Goal: Task Accomplishment & Management: Use online tool/utility

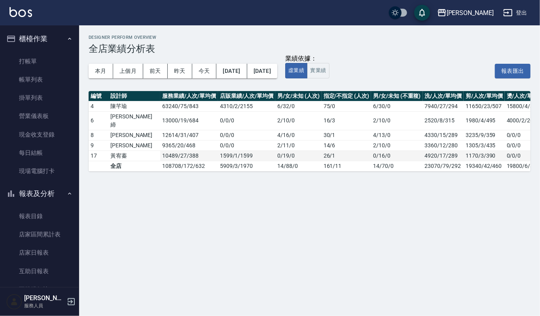
scroll to position [158, 0]
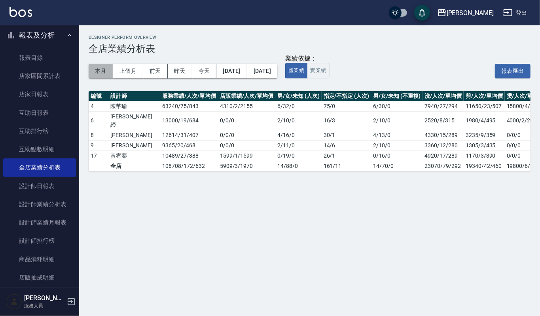
click at [100, 73] on button "本月" at bounding box center [101, 71] width 25 height 15
click at [32, 208] on link "設計師業績分析表" at bounding box center [39, 204] width 73 height 18
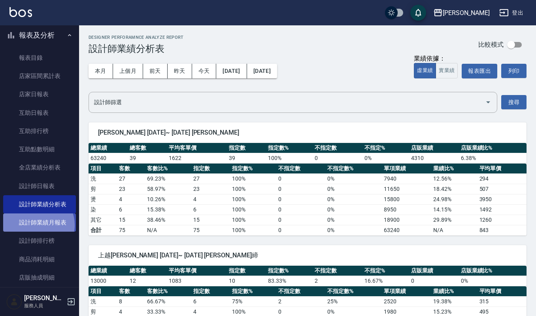
click at [37, 225] on link "設計師業績月報表" at bounding box center [39, 222] width 73 height 18
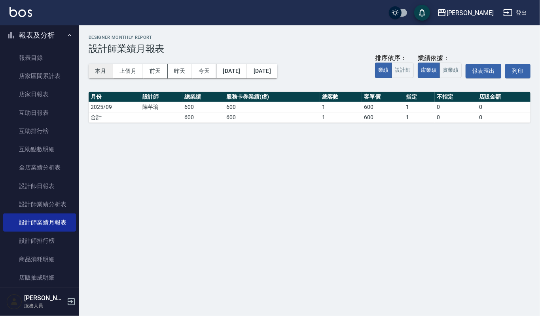
click at [105, 70] on button "本月" at bounding box center [101, 71] width 25 height 15
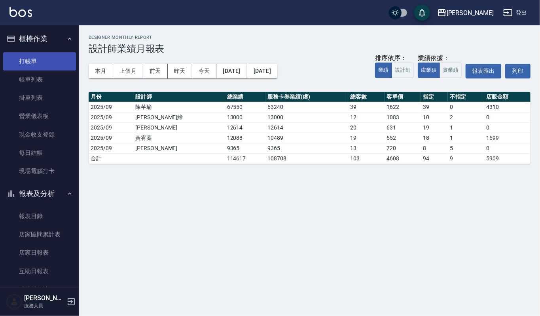
click at [40, 54] on link "打帳單" at bounding box center [39, 61] width 73 height 18
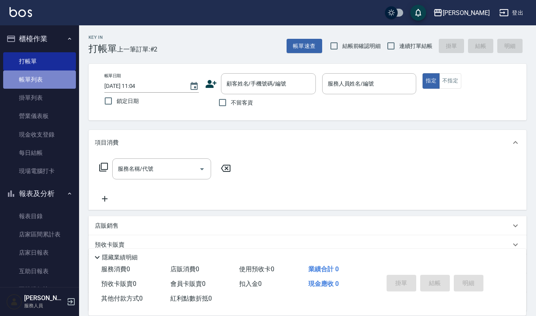
click at [40, 75] on link "帳單列表" at bounding box center [39, 79] width 73 height 18
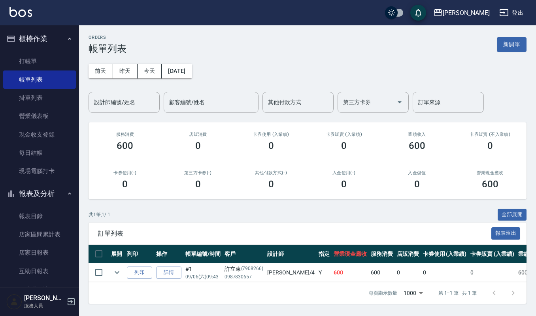
scroll to position [5, 0]
click at [504, 37] on button "新開單" at bounding box center [512, 44] width 30 height 15
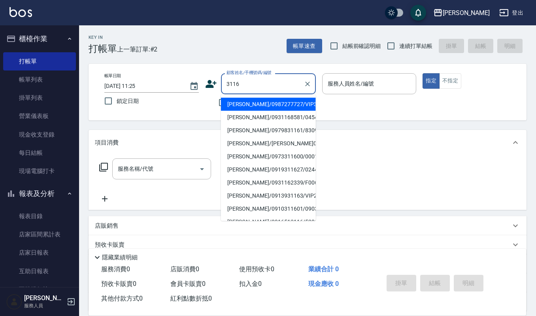
click at [274, 100] on li "[PERSON_NAME]/0987277727/VIP3116" at bounding box center [268, 104] width 95 height 13
type input "[PERSON_NAME]/0987277727/VIP3116"
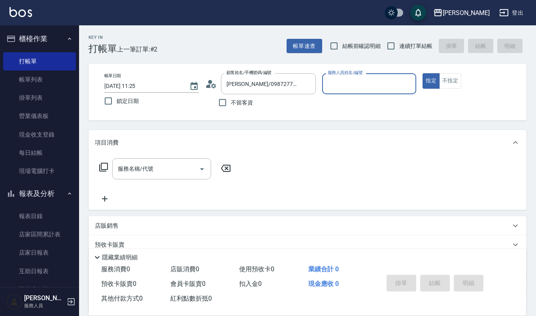
type input "Ruby-17"
click at [180, 167] on input "服務名稱/代號" at bounding box center [156, 169] width 80 height 14
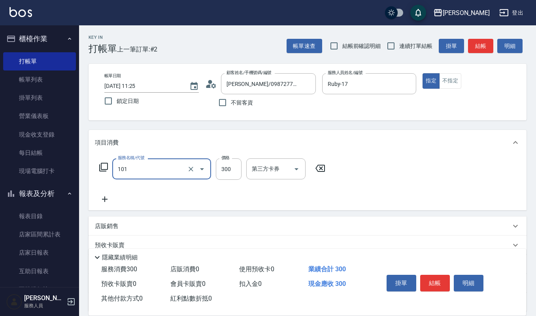
type input "一般洗髮(101)"
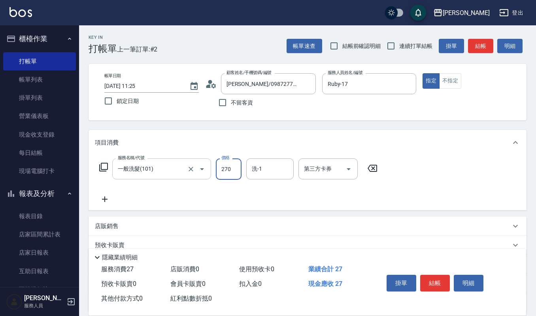
type input "270"
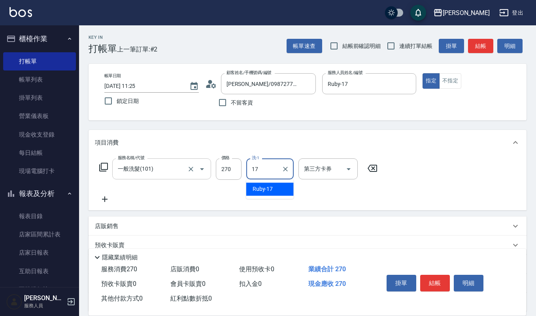
type input "Ruby-17"
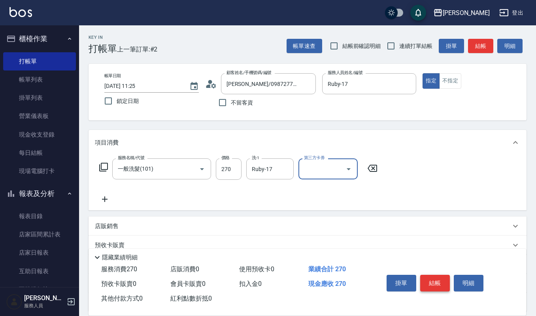
click at [437, 277] on button "結帳" at bounding box center [435, 282] width 30 height 17
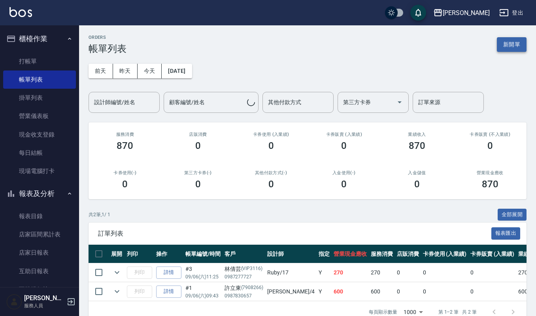
click at [518, 42] on button "新開單" at bounding box center [512, 44] width 30 height 15
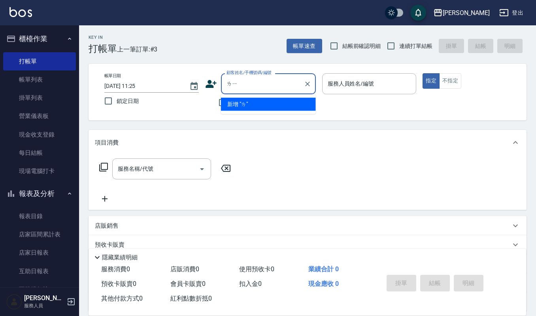
type input "立"
type input "禮"
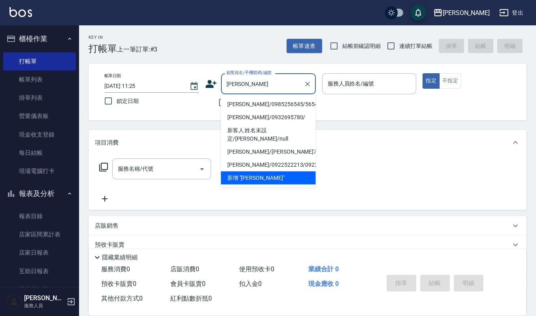
click at [248, 108] on li "[PERSON_NAME]/0985256545/56545" at bounding box center [268, 104] width 95 height 13
type input "[PERSON_NAME]/0985256545/56545"
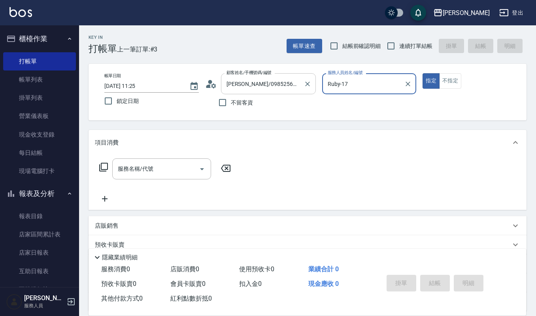
type input "Ruby-17"
click at [157, 163] on input "服務名稱/代號" at bounding box center [156, 169] width 80 height 14
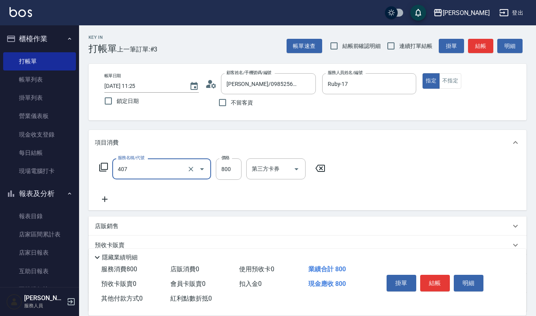
type input "補染(407)"
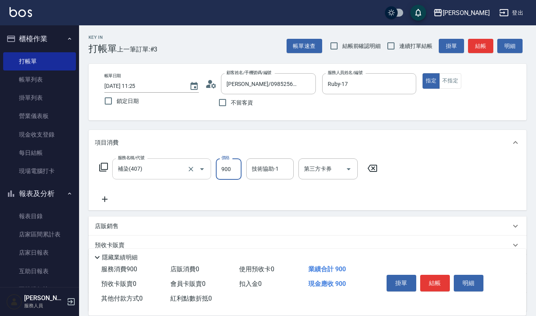
type input "900"
type input "[PERSON_NAME]-22"
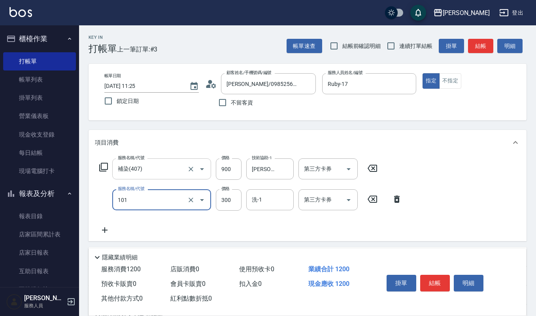
type input "一般洗髮(101)"
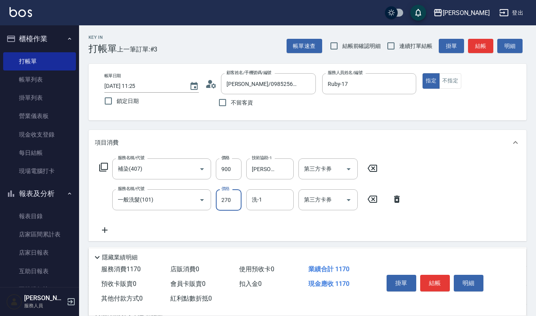
type input "270"
type input "3"
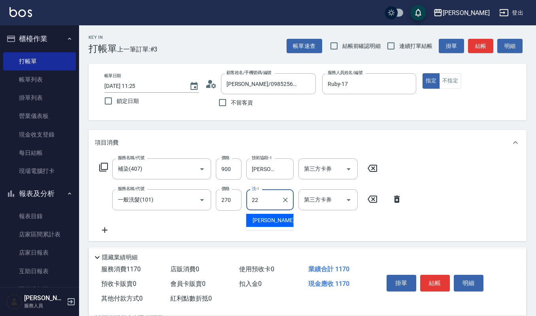
type input "[PERSON_NAME]-22"
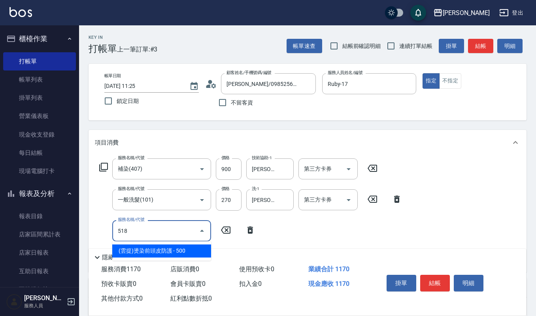
type input "(雲提)燙染前頭皮防護(518)"
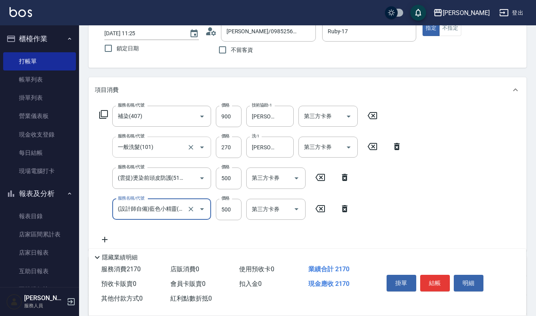
type input "(設計師自備)藍色小精靈(570)"
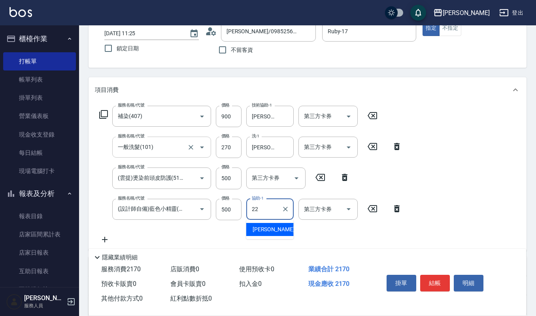
type input "[PERSON_NAME]-22"
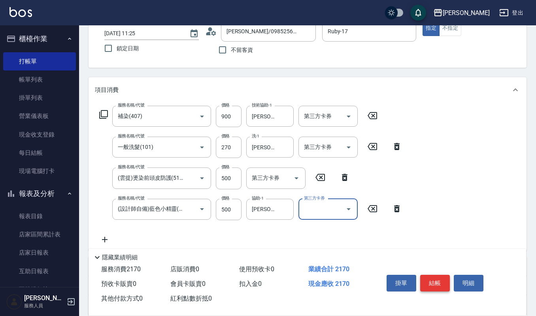
click at [444, 288] on button "結帳" at bounding box center [435, 282] width 30 height 17
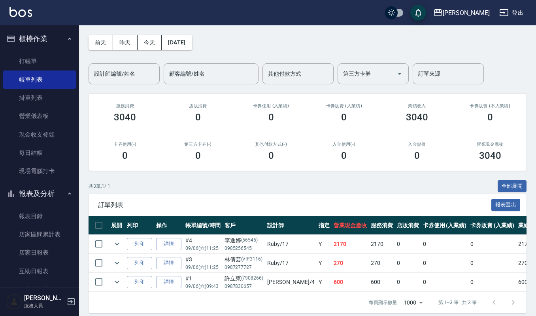
scroll to position [43, 0]
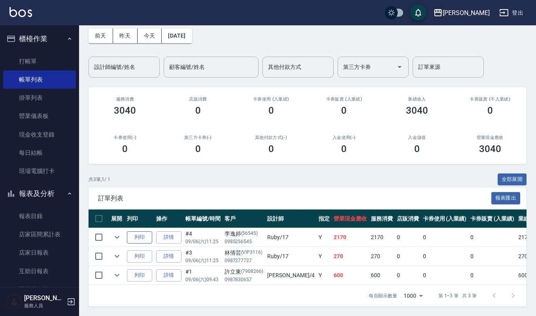
click at [143, 231] on button "列印" at bounding box center [139, 237] width 25 height 12
click at [36, 59] on link "打帳單" at bounding box center [39, 61] width 73 height 18
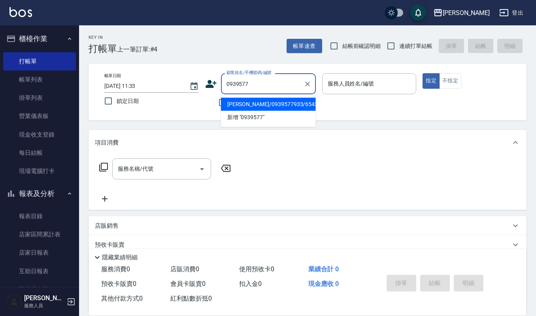
click at [252, 104] on li "[PERSON_NAME]/0939577933/654321" at bounding box center [268, 104] width 95 height 13
type input "[PERSON_NAME]/0939577933/654321"
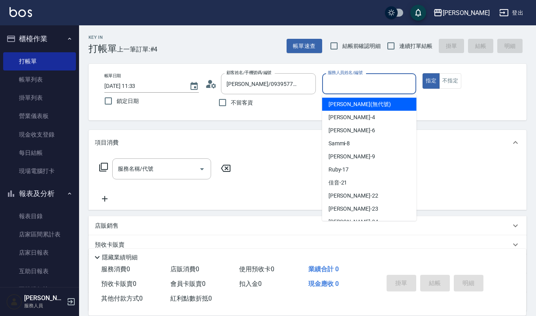
click at [337, 87] on input "服務人員姓名/編號" at bounding box center [369, 84] width 87 height 14
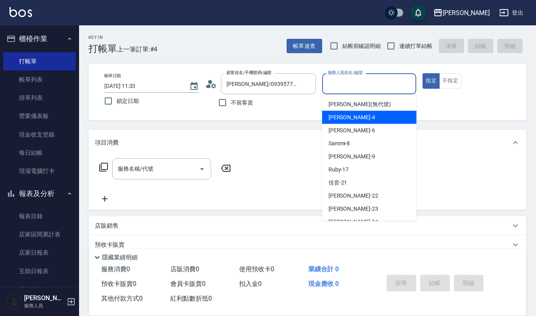
click at [335, 121] on span "[PERSON_NAME] -4" at bounding box center [352, 117] width 47 height 8
type input "[PERSON_NAME]-4"
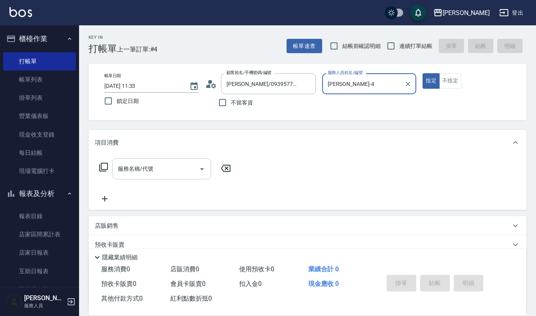
click at [171, 176] on input "服務名稱/代號" at bounding box center [156, 169] width 80 height 14
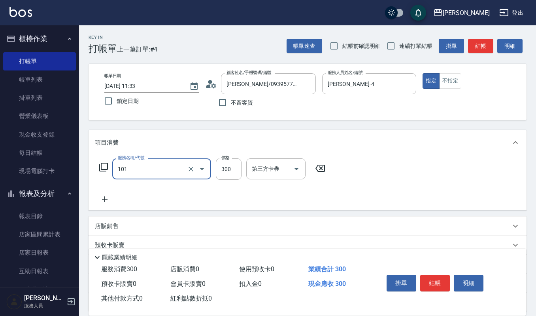
type input "一般洗髮(101)"
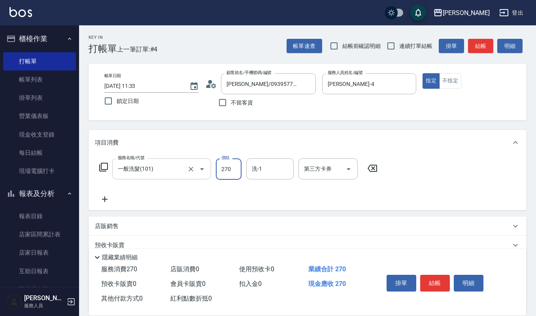
type input "270"
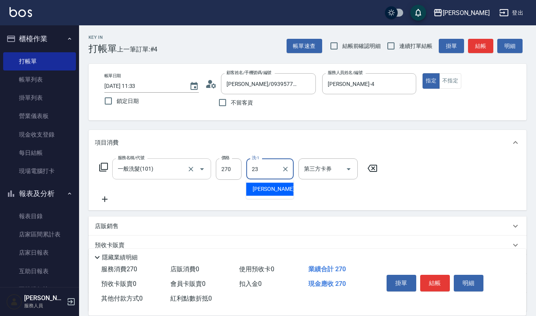
type input "[PERSON_NAME]-23"
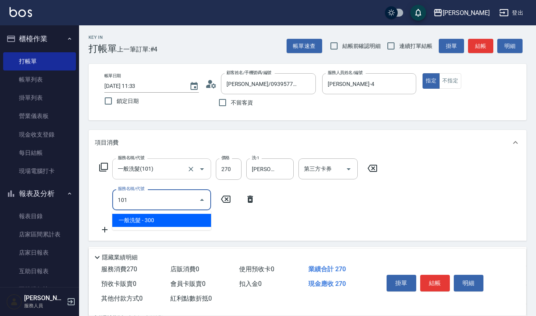
type input "一般洗髮(101)"
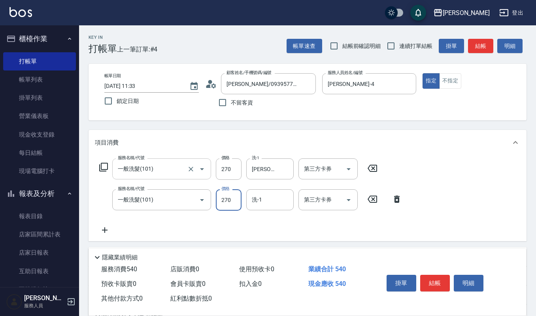
type input "270"
type input "0"
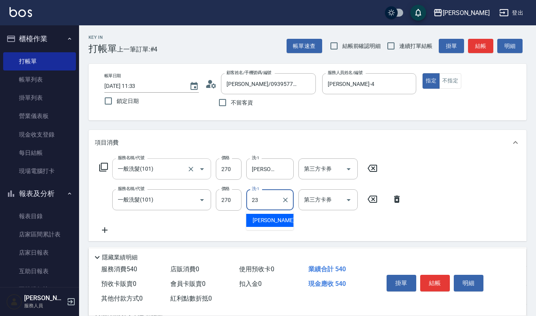
type input "[PERSON_NAME]-23"
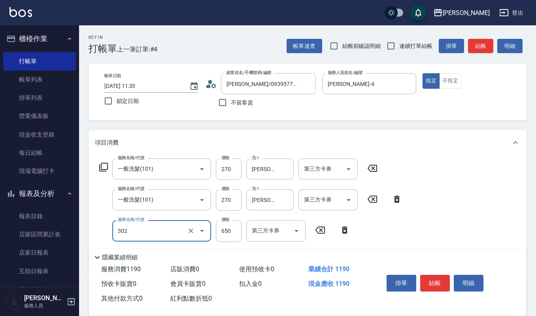
type input "經典剪髮-Gill(302)"
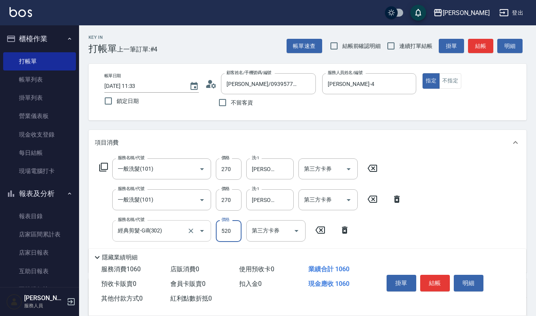
type input "520"
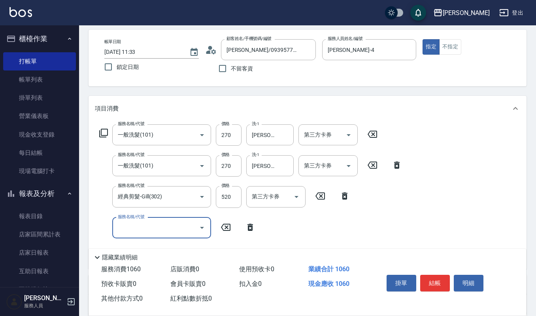
scroll to position [53, 0]
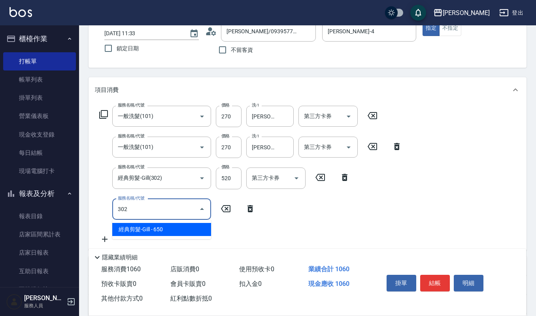
type input "經典剪髮-Gill(302)"
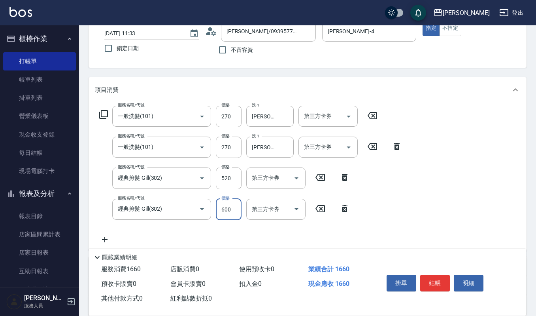
type input "600"
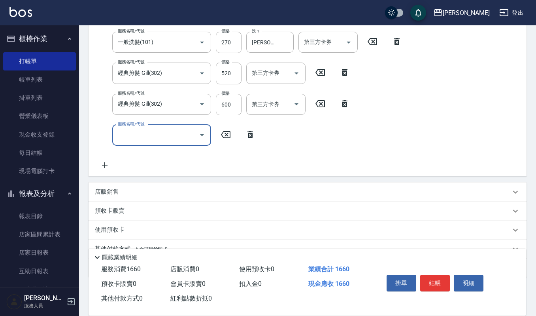
scroll to position [158, 0]
type input "去"
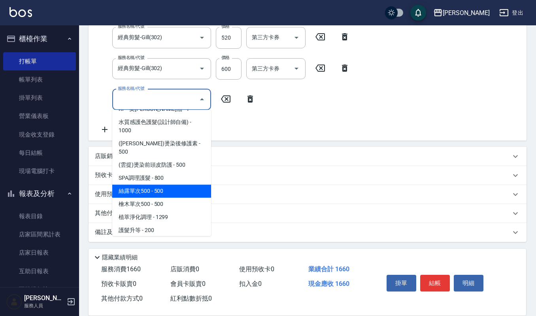
scroll to position [633, 0]
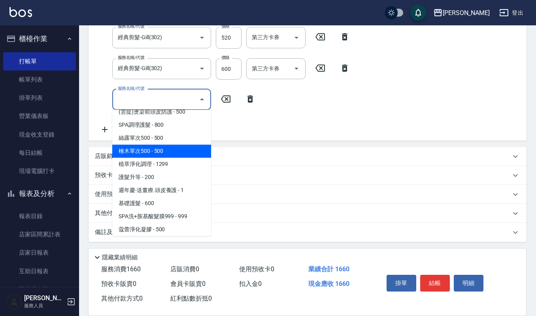
click at [158, 144] on span "檜木單次500 - 500" at bounding box center [161, 150] width 99 height 13
type input "檜木單次500(522)"
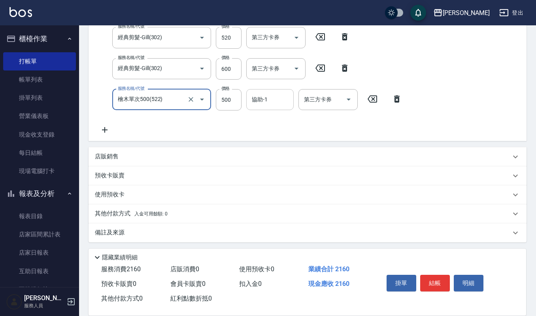
click at [272, 100] on input "協助-1" at bounding box center [270, 100] width 40 height 14
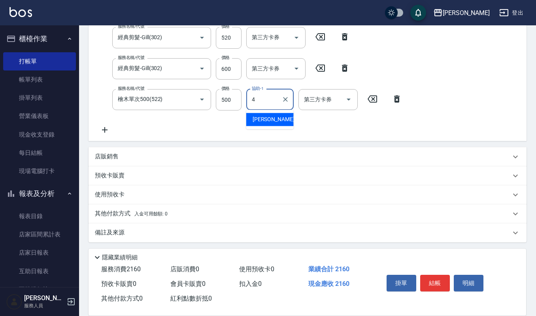
type input "[PERSON_NAME]-4"
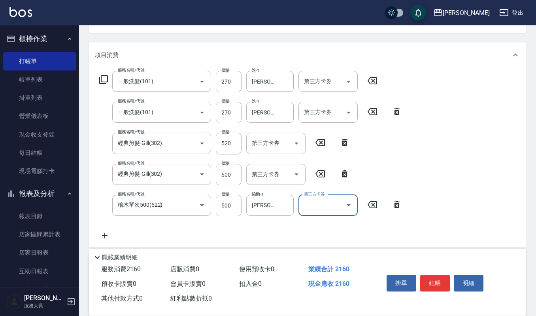
scroll to position [140, 0]
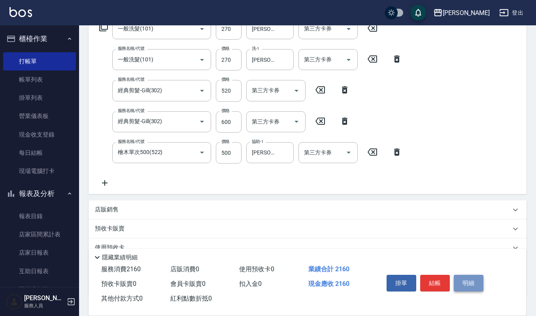
click at [466, 274] on button "明細" at bounding box center [469, 282] width 30 height 17
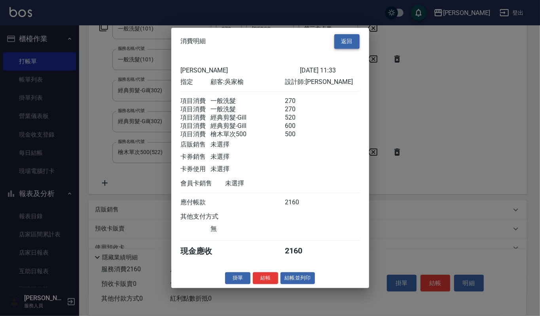
click at [357, 38] on button "返回" at bounding box center [346, 41] width 25 height 15
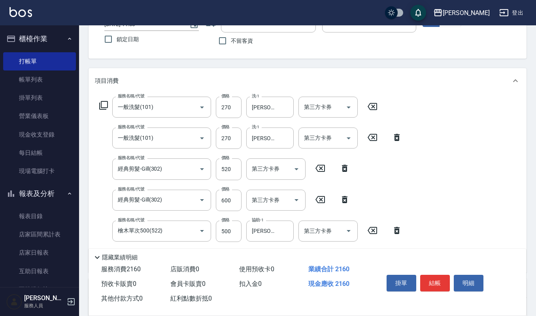
scroll to position [0, 0]
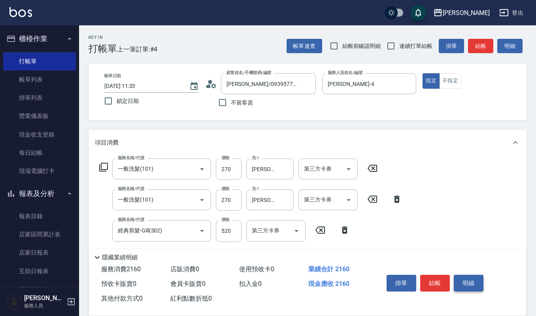
click at [469, 284] on button "明細" at bounding box center [469, 282] width 30 height 17
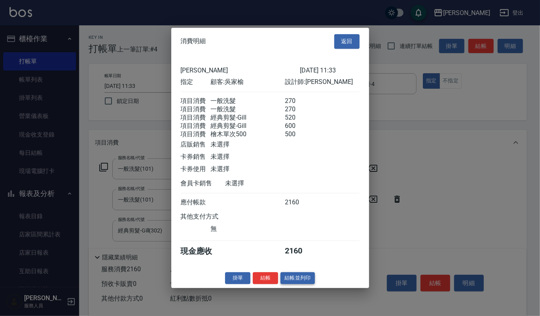
click at [304, 282] on button "結帳並列印" at bounding box center [297, 278] width 34 height 12
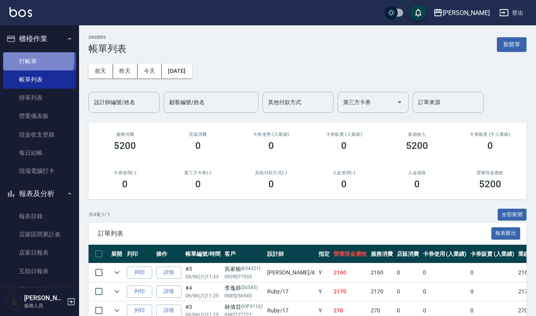
click at [25, 58] on link "打帳單" at bounding box center [39, 61] width 73 height 18
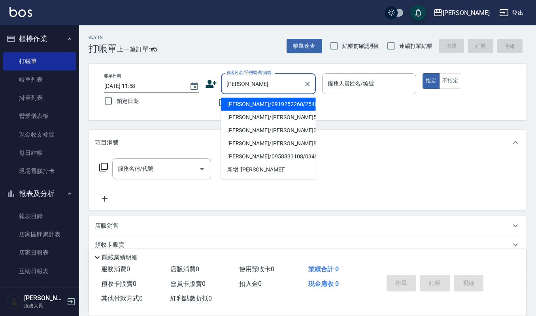
click at [255, 108] on li "[PERSON_NAME]/0919252260/25485" at bounding box center [268, 104] width 95 height 13
type input "[PERSON_NAME]/0919252260/25485"
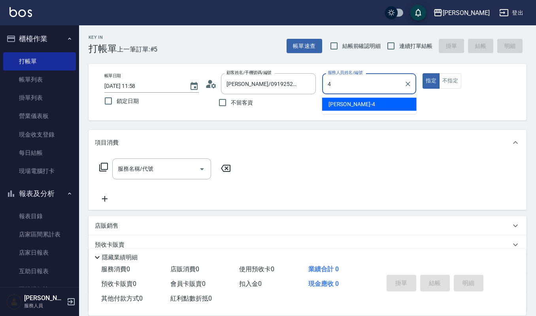
type input "[PERSON_NAME]-4"
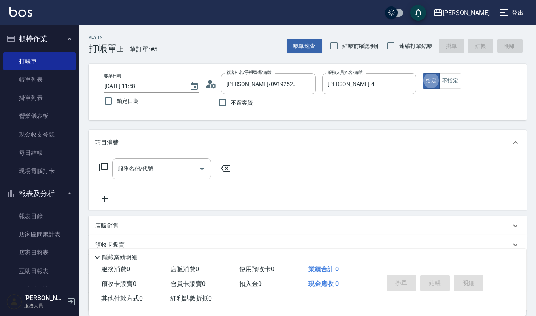
type button "true"
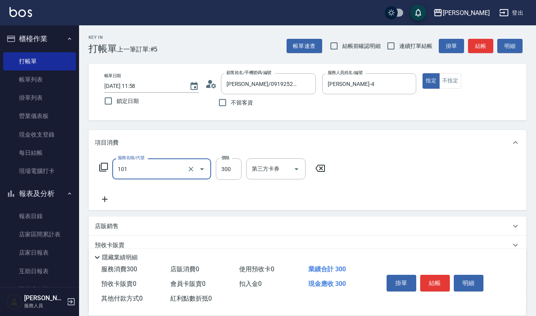
type input "一般洗髮(101)"
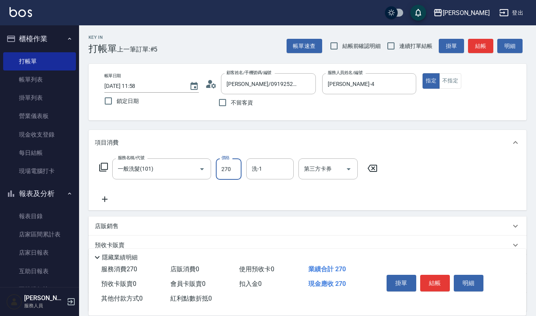
type input "270"
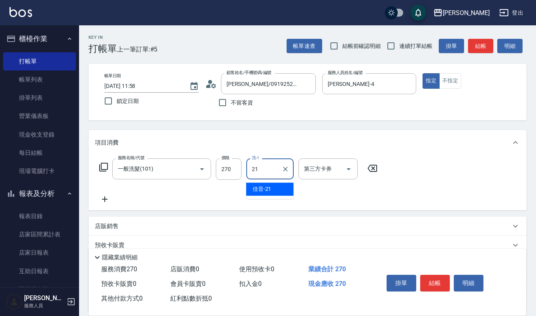
type input "佳音-21"
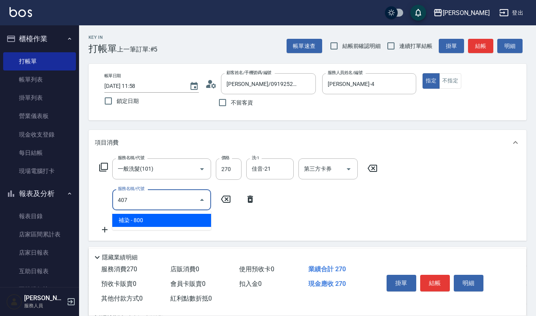
type input "補染(407)"
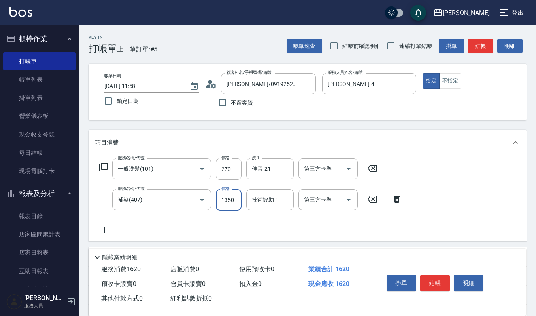
type input "1350"
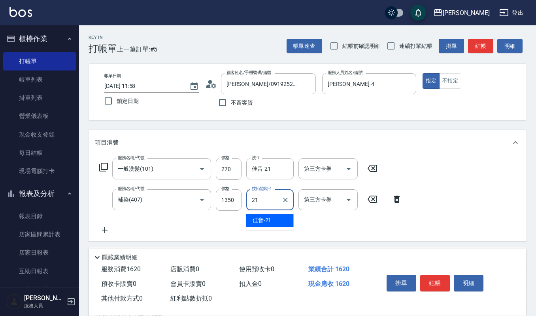
type input "佳音-21"
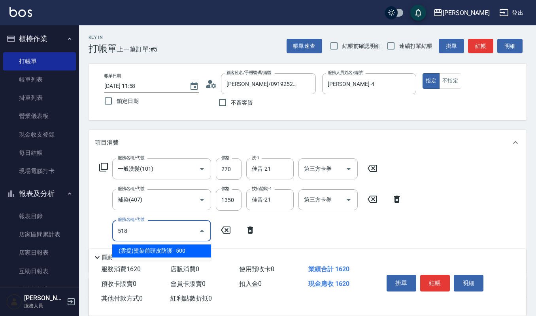
type input "(雲提)燙染前頭皮防護(518)"
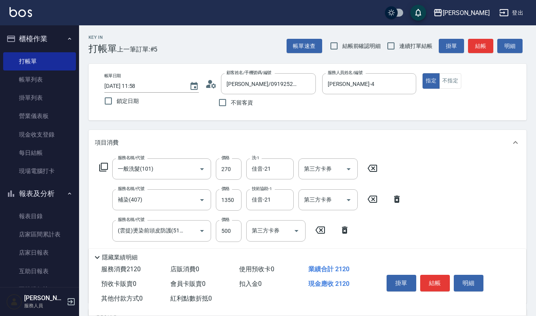
scroll to position [105, 0]
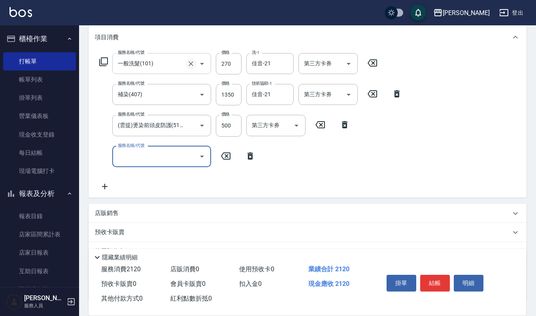
click at [195, 62] on icon "Clear" at bounding box center [191, 64] width 8 height 8
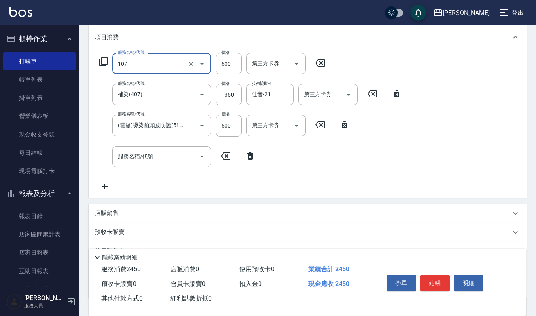
type input "純香洗髮(107)"
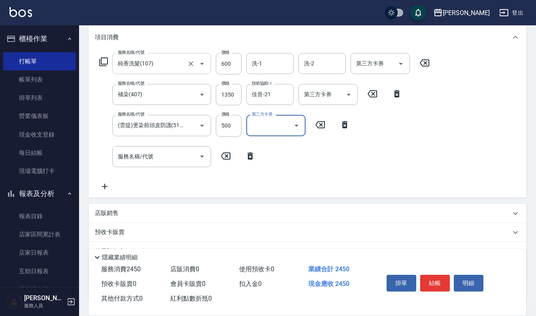
click at [229, 55] on label "價格" at bounding box center [225, 52] width 8 height 6
click at [229, 55] on input "600" at bounding box center [229, 63] width 26 height 21
click at [227, 70] on input "600" at bounding box center [229, 63] width 26 height 21
type input "550"
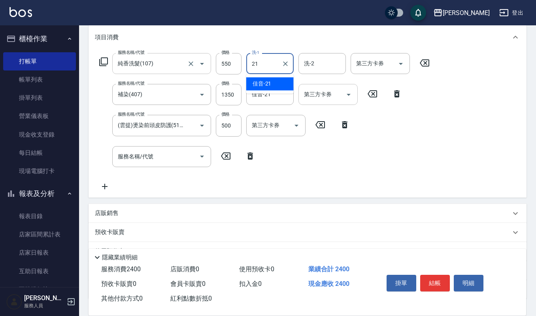
type input "佳音-21"
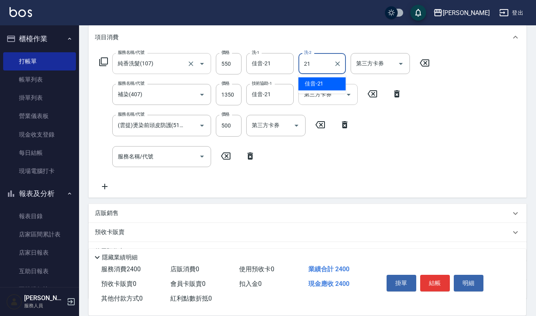
type input "佳音-21"
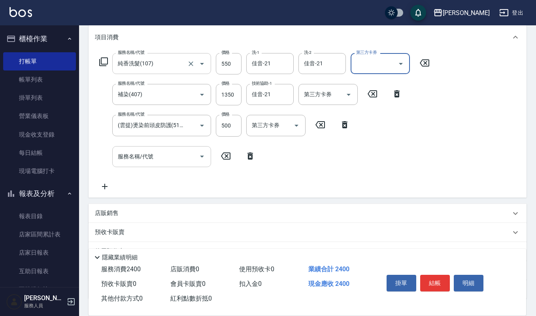
click at [158, 154] on input "服務名稱/代號" at bounding box center [156, 156] width 80 height 14
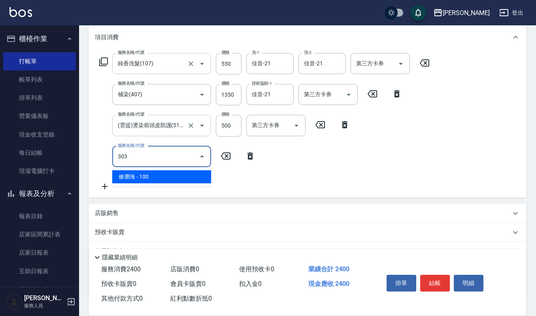
type input "修瀏海(303)"
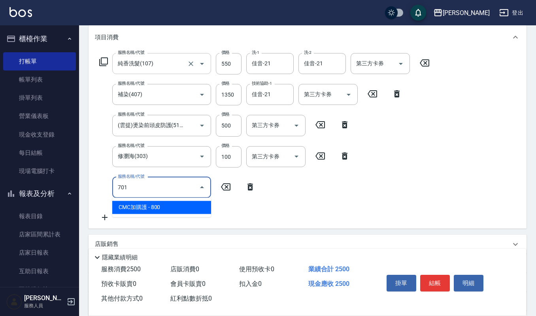
type input "CMC加購護(701)"
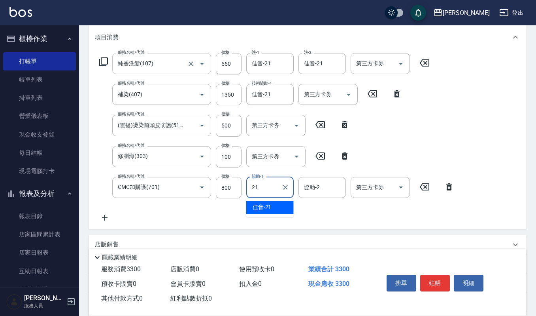
type input "佳音-21"
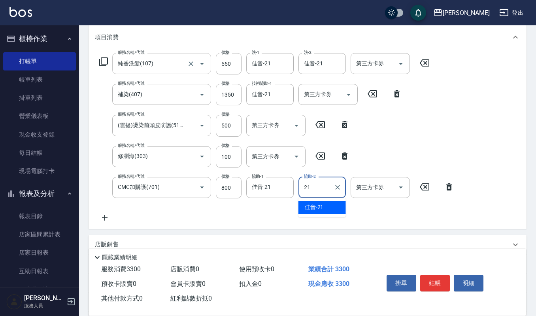
type input "佳音-21"
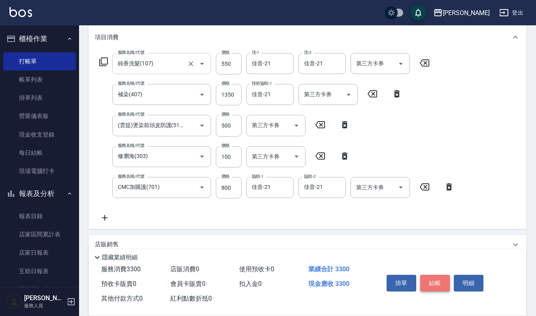
click at [440, 282] on button "結帳" at bounding box center [435, 282] width 30 height 17
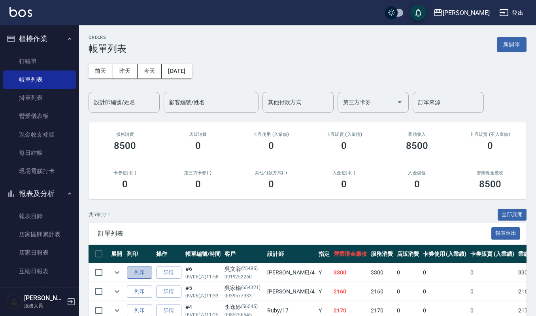
click at [137, 267] on button "列印" at bounding box center [139, 272] width 25 height 12
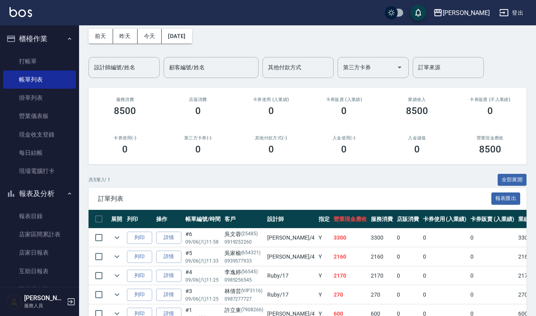
scroll to position [53, 0]
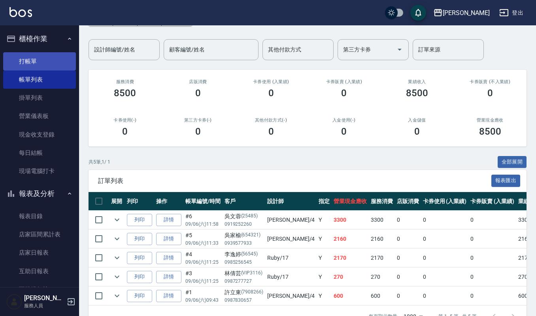
click at [40, 55] on link "打帳單" at bounding box center [39, 61] width 73 height 18
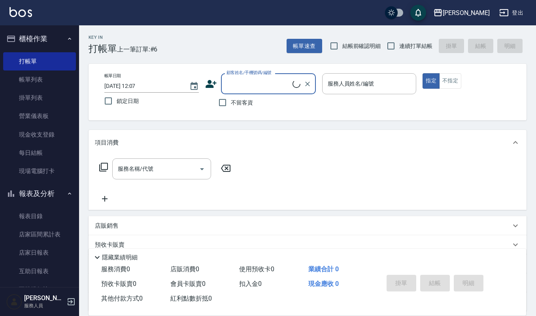
click at [252, 75] on label "顧客姓名/手機號碼/編號" at bounding box center [249, 73] width 45 height 6
click at [252, 77] on input "顧客姓名/手機號碼/編號" at bounding box center [259, 84] width 68 height 14
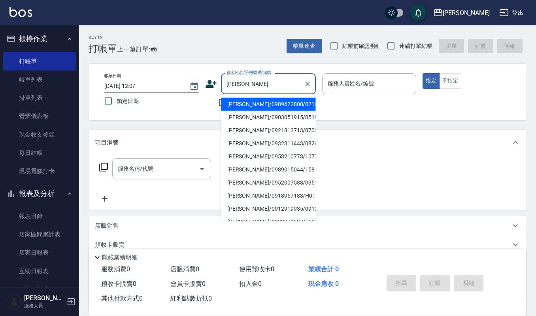
click at [277, 117] on li "[PERSON_NAME]/0903051915/051915" at bounding box center [268, 117] width 95 height 13
type input "[PERSON_NAME]/0903051915/051915"
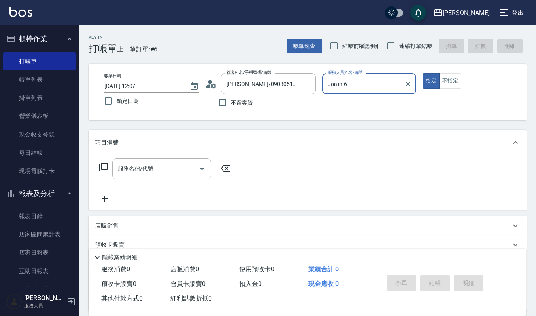
type input "Joalin-6"
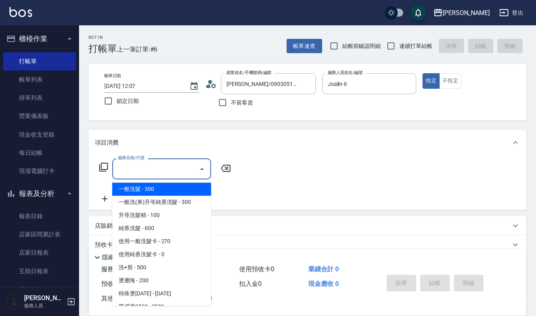
click at [192, 171] on input "服務名稱/代號" at bounding box center [156, 169] width 80 height 14
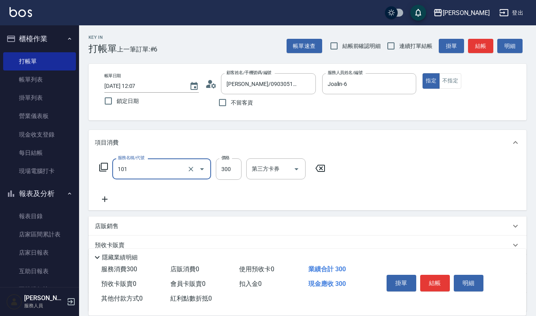
type input "一般洗髮(101)"
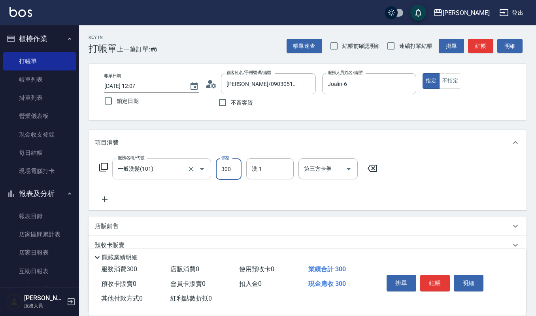
drag, startPoint x: 162, startPoint y: 166, endPoint x: 207, endPoint y: 170, distance: 45.6
click at [189, 169] on div "一般洗髮(101) 服務名稱/代號" at bounding box center [161, 168] width 99 height 21
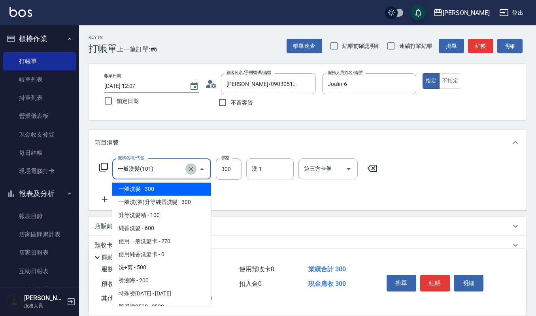
click at [191, 171] on icon "Clear" at bounding box center [191, 169] width 8 height 8
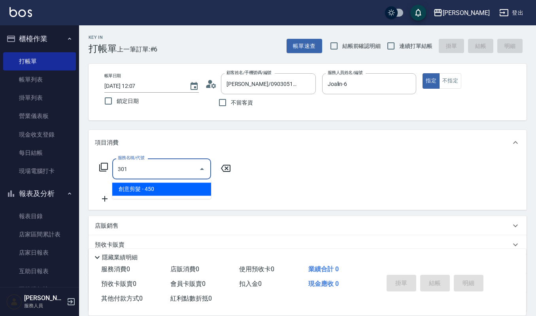
type input "創意剪髮(301)"
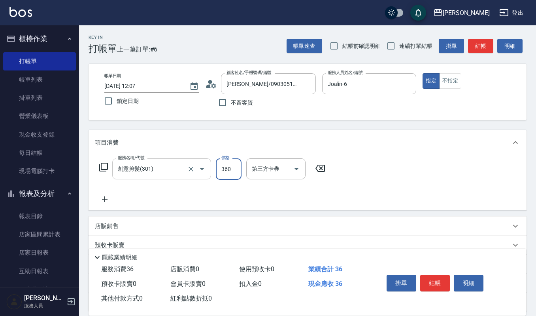
type input "360"
click at [443, 285] on button "結帳" at bounding box center [435, 282] width 30 height 17
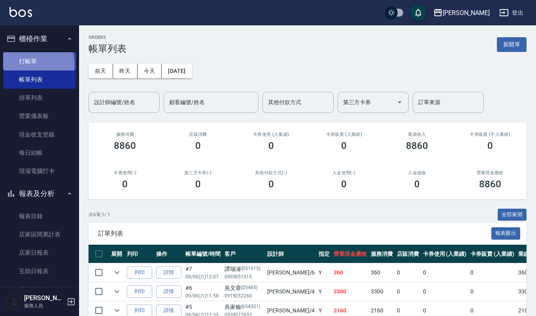
click at [28, 64] on link "打帳單" at bounding box center [39, 61] width 73 height 18
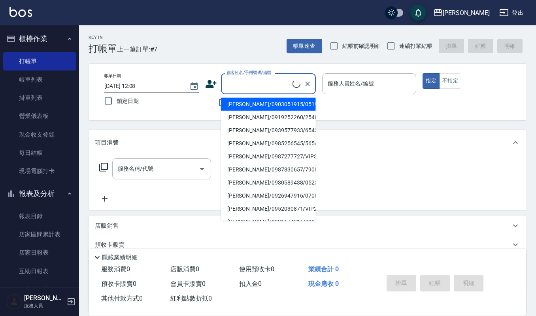
click at [255, 89] on input "顧客姓名/手機號碼/編號" at bounding box center [259, 84] width 68 height 14
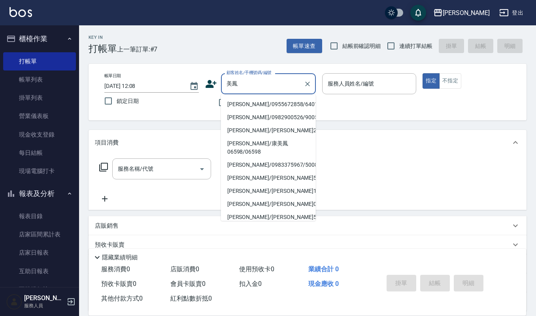
click at [277, 103] on li "[PERSON_NAME]/0955672858/640105" at bounding box center [268, 104] width 95 height 13
type input "[PERSON_NAME]/0955672858/640105"
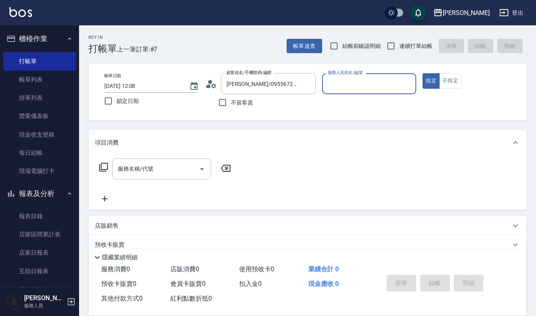
type input "Joalin-6"
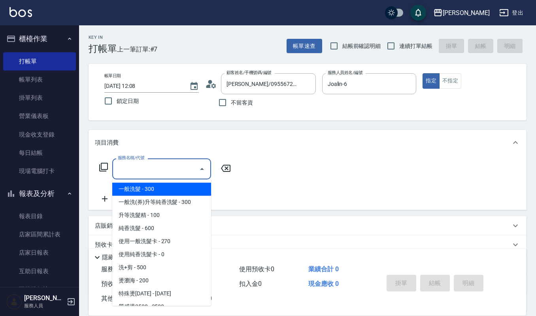
click at [174, 167] on input "服務名稱/代號" at bounding box center [156, 169] width 80 height 14
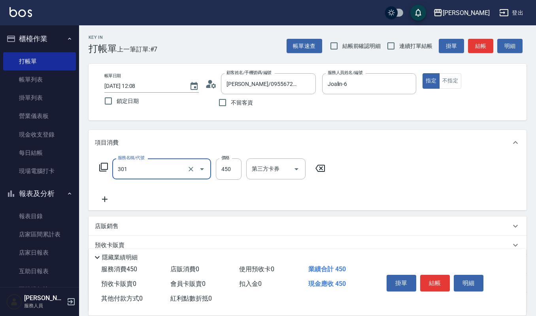
type input "創意剪髮(301)"
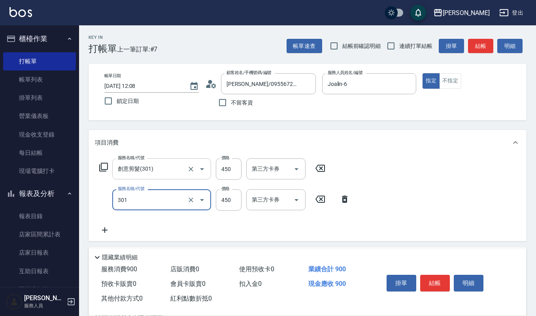
type input "創意剪髮(301)"
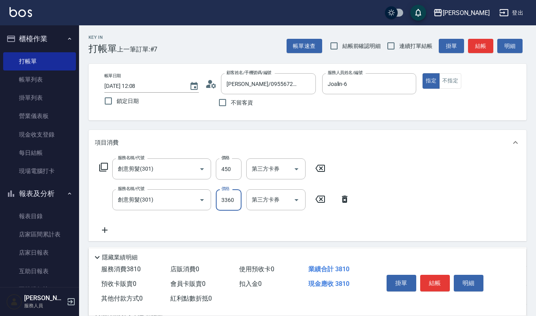
click at [223, 198] on input "3360" at bounding box center [229, 199] width 26 height 21
type input "360"
click at [429, 286] on button "結帳" at bounding box center [435, 282] width 30 height 17
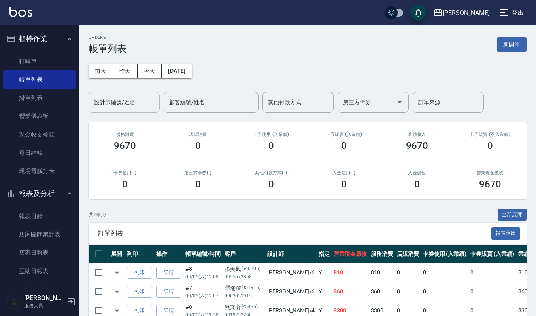
click at [134, 106] on input "設計師編號/姓名" at bounding box center [124, 102] width 64 height 14
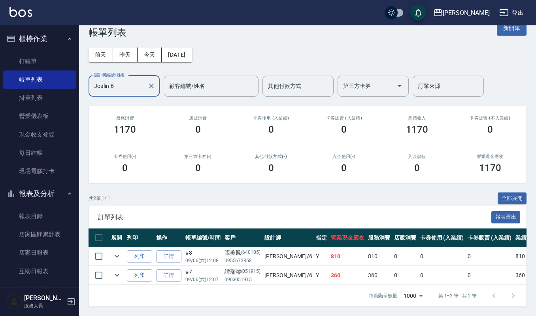
scroll to position [25, 0]
type input "Joalin-6"
click at [130, 47] on button "昨天" at bounding box center [125, 54] width 25 height 15
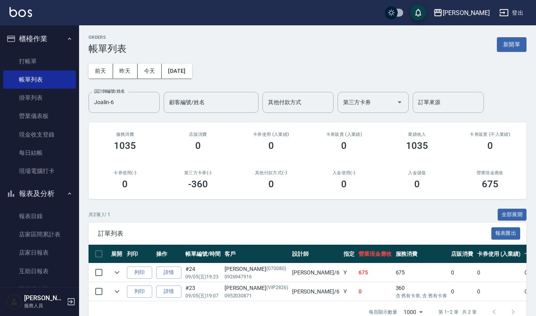
scroll to position [25, 0]
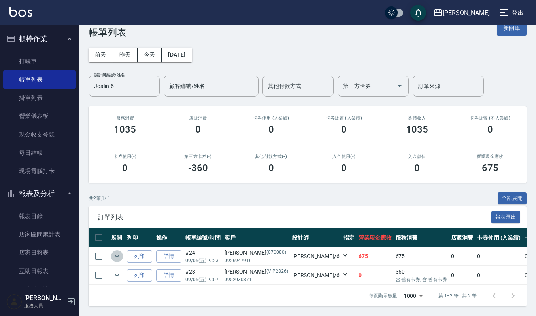
click at [121, 251] on icon "expand row" at bounding box center [116, 255] width 9 height 9
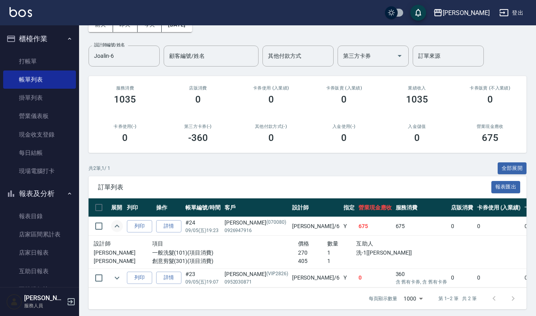
scroll to position [57, 0]
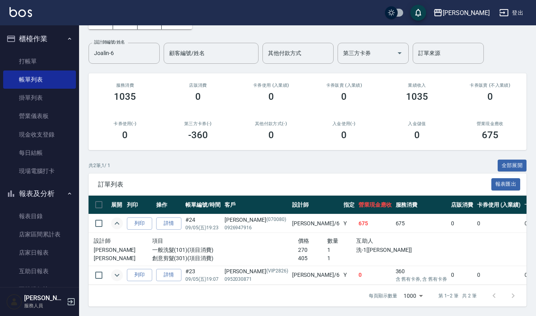
click at [111, 269] on button "expand row" at bounding box center [117, 275] width 12 height 12
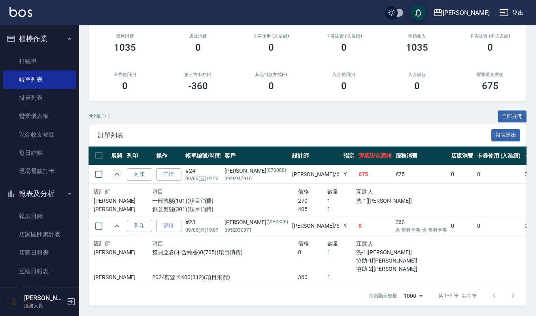
scroll to position [0, 0]
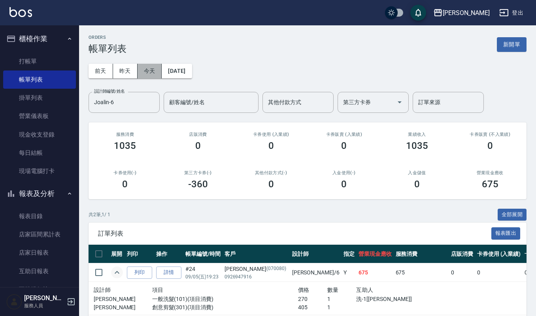
click at [154, 69] on button "今天" at bounding box center [150, 71] width 25 height 15
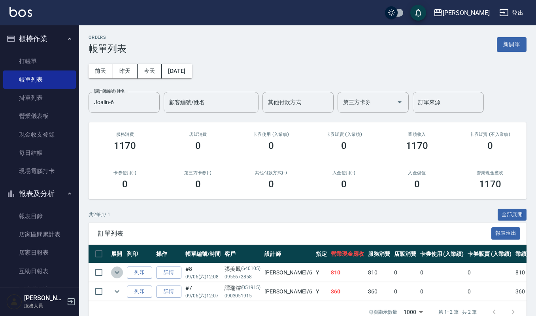
click at [113, 274] on icon "expand row" at bounding box center [116, 271] width 9 height 9
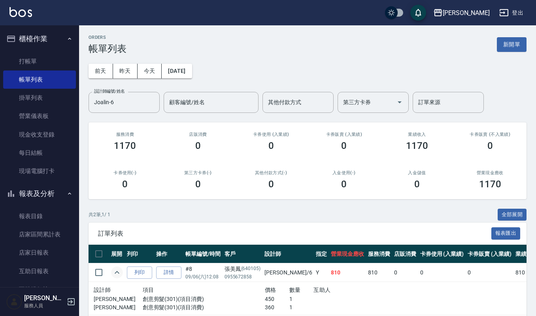
scroll to position [57, 0]
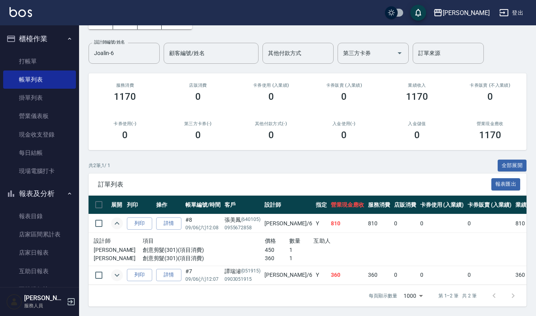
click at [117, 270] on icon "expand row" at bounding box center [116, 274] width 9 height 9
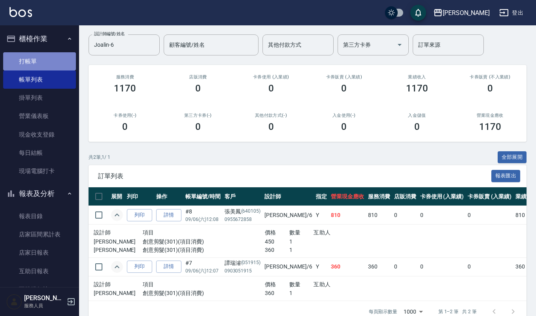
click at [46, 55] on link "打帳單" at bounding box center [39, 61] width 73 height 18
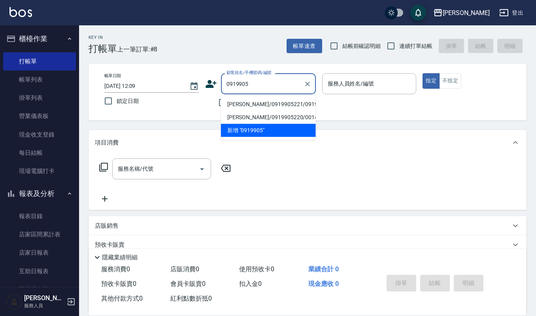
click at [277, 111] on li "[PERSON_NAME]/0919905221/0919905221" at bounding box center [268, 104] width 95 height 13
type input "[PERSON_NAME]/0919905221/0919905221"
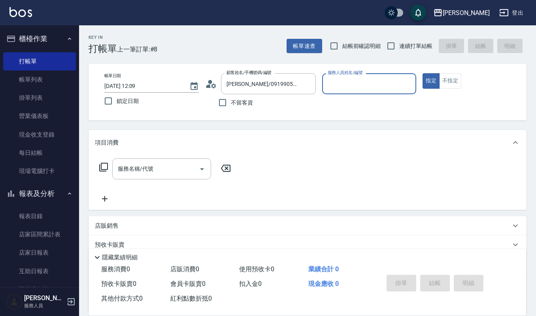
type input "[PERSON_NAME]-9"
click at [409, 84] on icon "Clear" at bounding box center [408, 83] width 5 height 5
type input "Joalin-6"
type button "true"
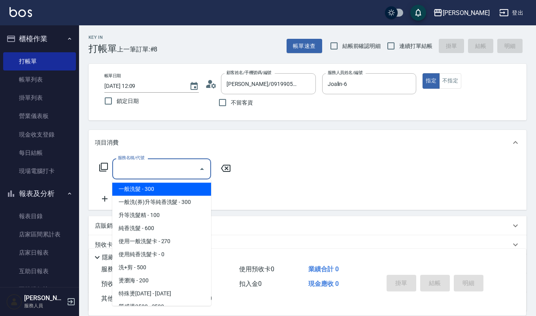
click at [160, 162] on input "服務名稱/代號" at bounding box center [156, 169] width 80 height 14
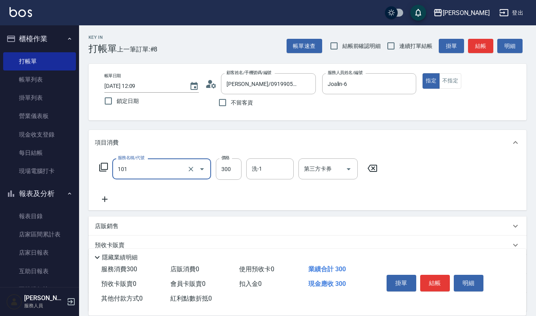
type input "一般洗髮(101)"
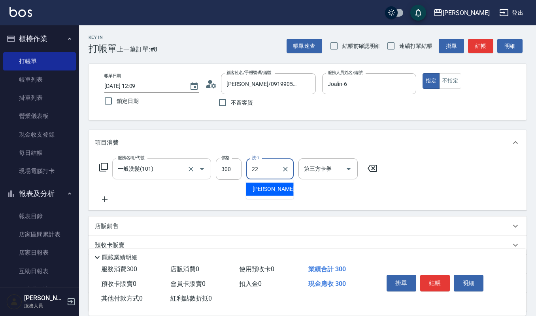
type input "[PERSON_NAME]-22"
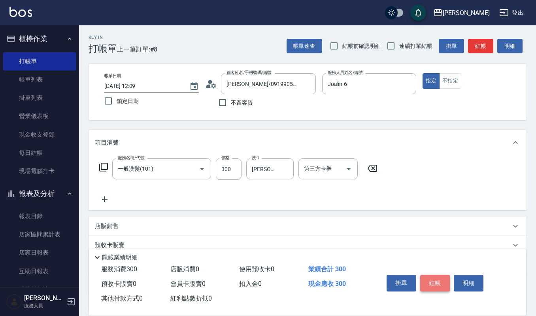
click at [443, 279] on button "結帳" at bounding box center [435, 282] width 30 height 17
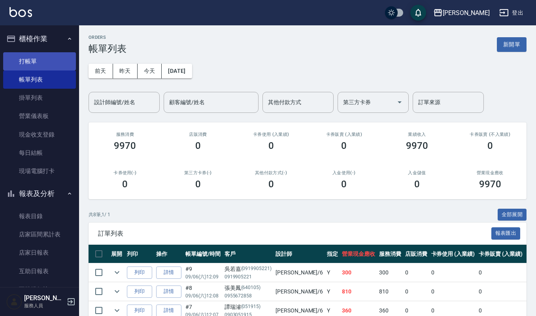
click at [27, 54] on link "打帳單" at bounding box center [39, 61] width 73 height 18
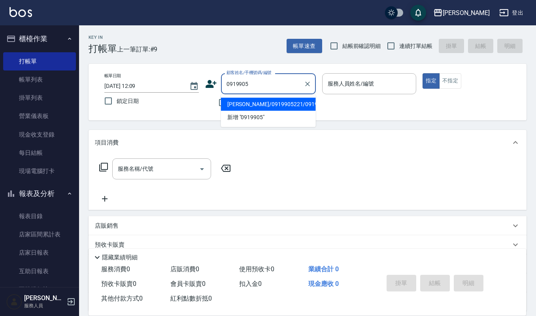
type input "[PERSON_NAME]/0919905221/0919905221"
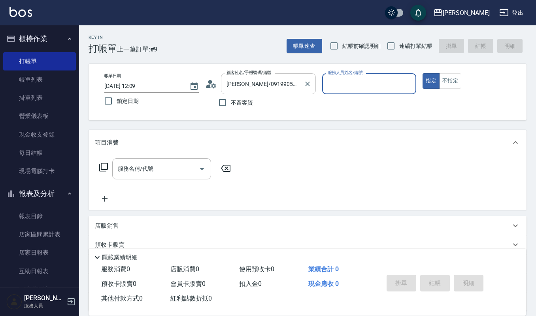
type input "[PERSON_NAME]-9"
click at [406, 81] on icon "Clear" at bounding box center [408, 84] width 8 height 8
type input "Sammi-8"
type button "true"
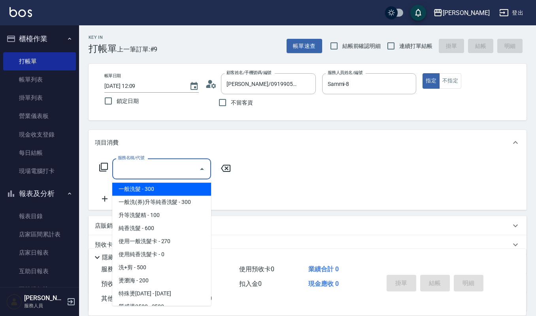
click at [186, 171] on input "服務名稱/代號" at bounding box center [156, 169] width 80 height 14
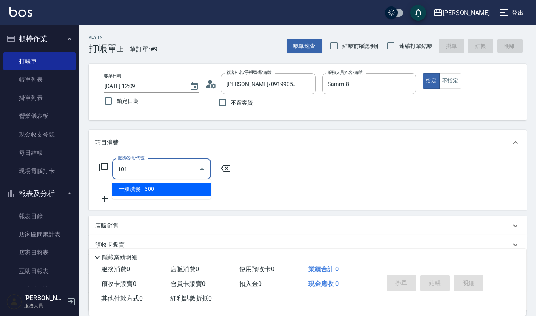
type input "一般洗髮(101)"
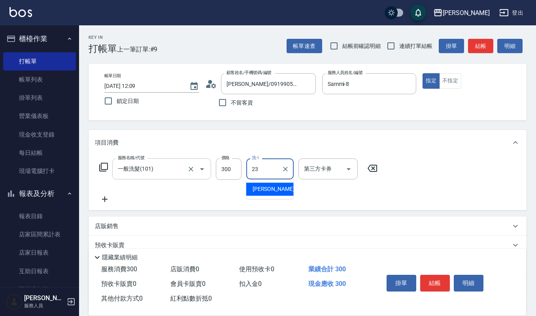
type input "[PERSON_NAME]-23"
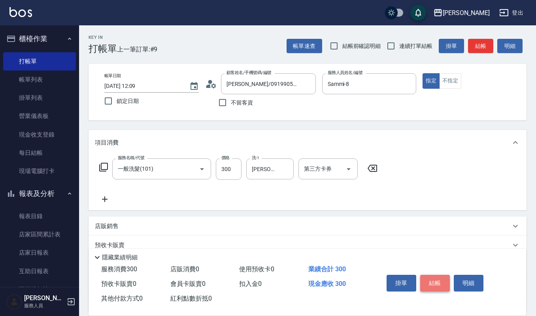
click at [432, 277] on button "結帳" at bounding box center [435, 282] width 30 height 17
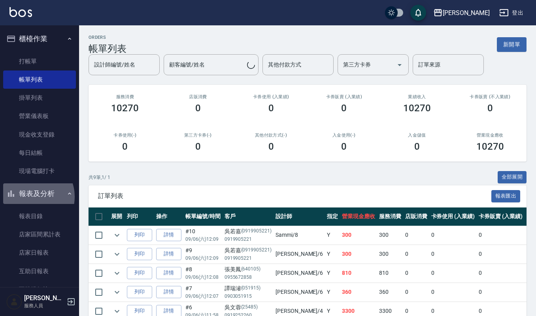
click at [32, 196] on button "報表及分析" at bounding box center [39, 193] width 73 height 21
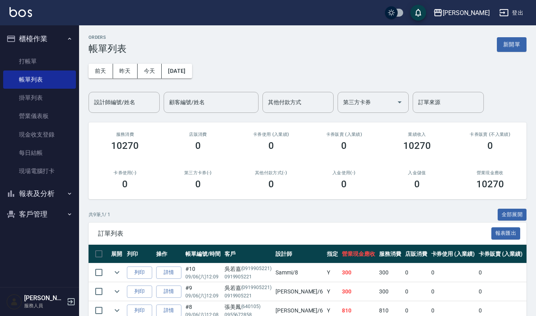
click at [41, 212] on button "客戶管理" at bounding box center [39, 214] width 73 height 21
click at [41, 238] on link "客戶列表" at bounding box center [39, 236] width 73 height 18
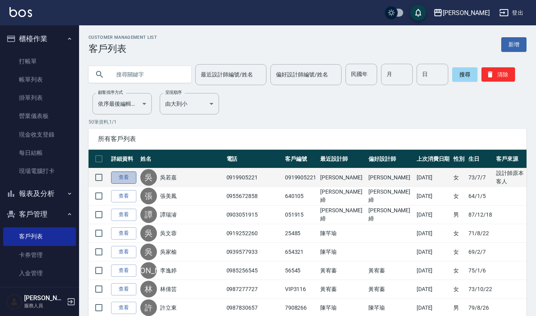
click at [123, 179] on link "查看" at bounding box center [123, 177] width 25 height 12
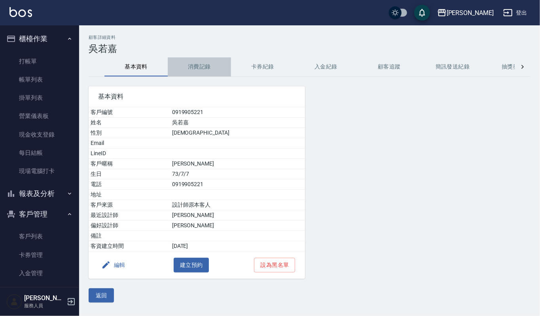
click at [198, 70] on button "消費記錄" at bounding box center [199, 66] width 63 height 19
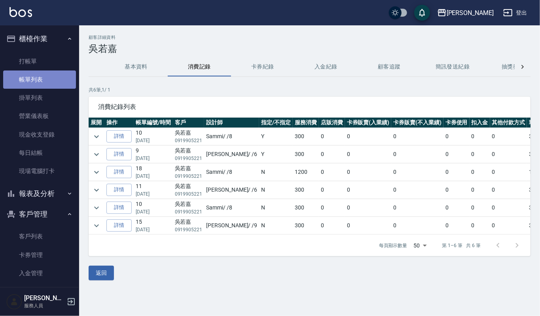
click at [45, 81] on link "帳單列表" at bounding box center [39, 79] width 73 height 18
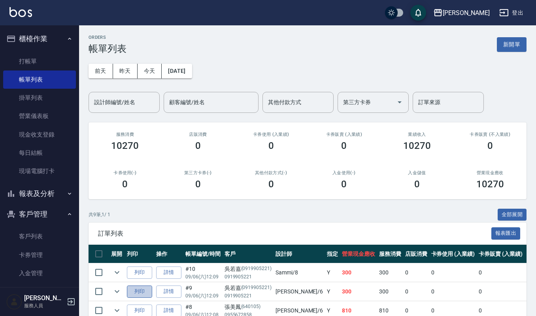
click at [137, 290] on button "列印" at bounding box center [139, 291] width 25 height 12
click at [138, 271] on button "列印" at bounding box center [139, 272] width 25 height 12
click at [130, 105] on input "設計師編號/姓名" at bounding box center [124, 102] width 64 height 14
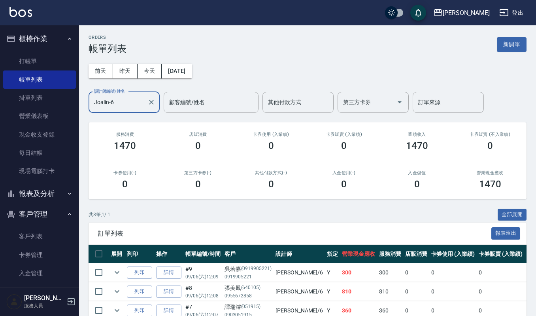
scroll to position [43, 0]
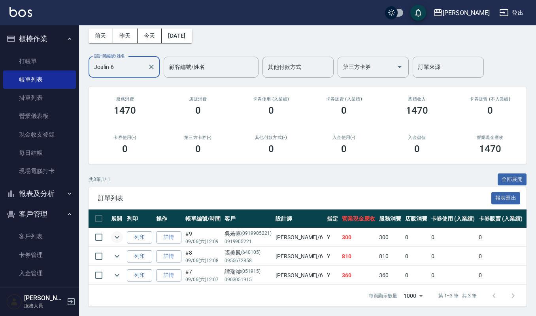
type input "Joalin-6"
click at [115, 236] on icon "expand row" at bounding box center [117, 237] width 5 height 3
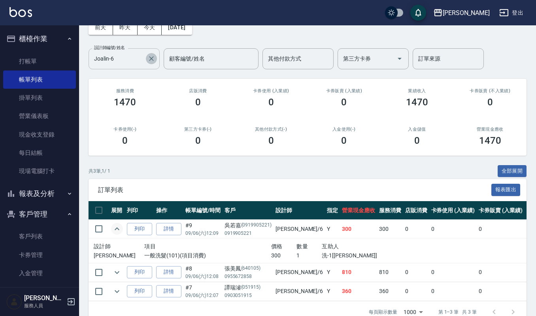
click at [152, 59] on icon "Clear" at bounding box center [151, 58] width 5 height 5
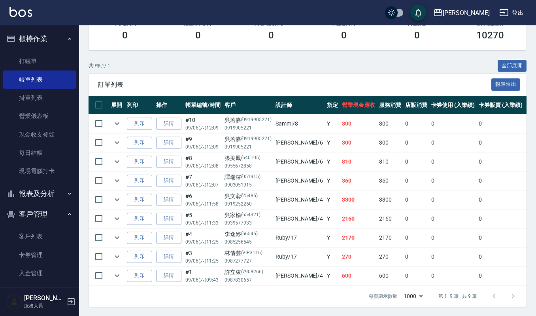
scroll to position [159, 0]
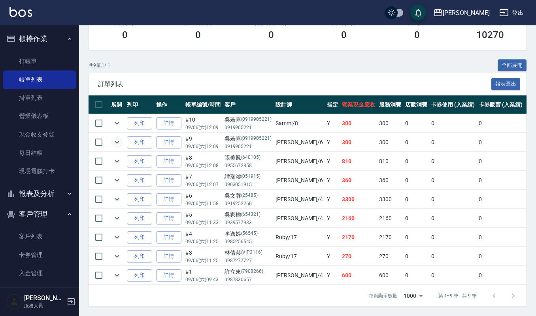
click at [115, 137] on icon "expand row" at bounding box center [116, 141] width 9 height 9
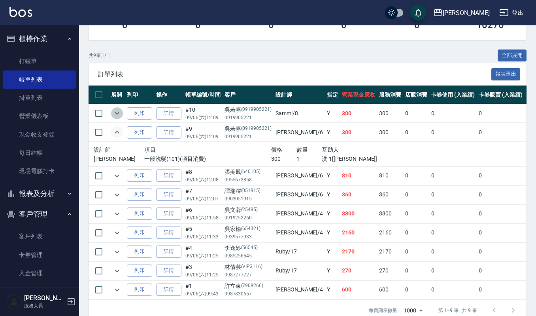
click at [117, 114] on icon "expand row" at bounding box center [117, 113] width 5 height 3
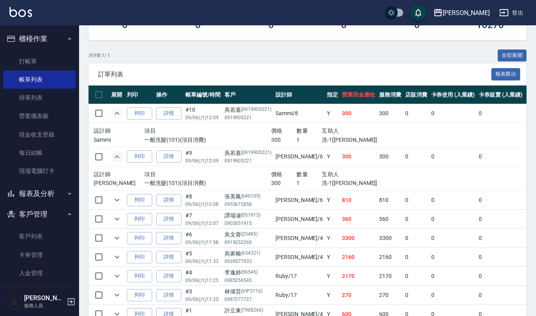
scroll to position [0, 0]
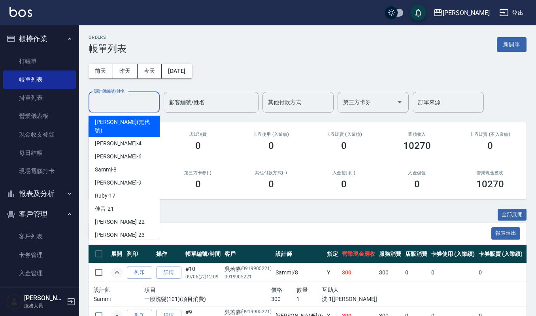
click at [143, 107] on input "設計師編號/姓名" at bounding box center [124, 102] width 64 height 14
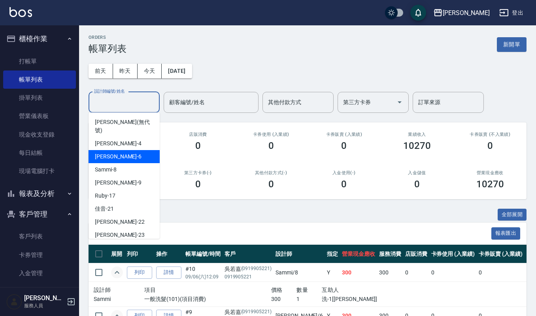
click at [129, 150] on div "Joalin -6" at bounding box center [124, 156] width 71 height 13
type input "Joalin-6"
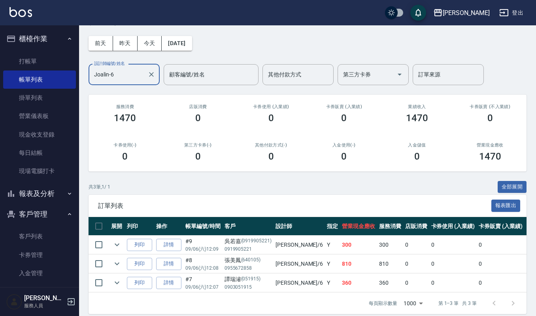
scroll to position [43, 0]
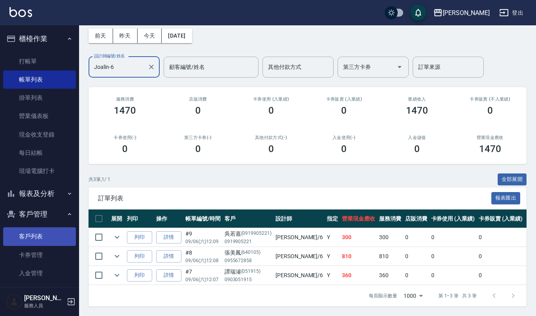
click at [48, 229] on link "客戶列表" at bounding box center [39, 236] width 73 height 18
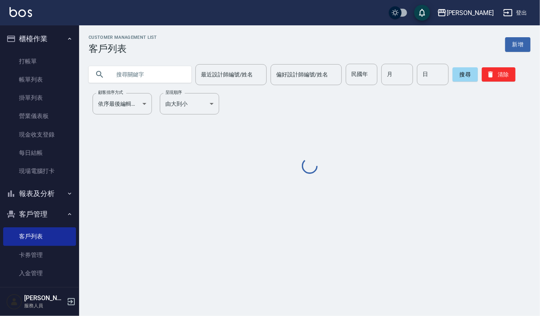
click at [157, 75] on input "text" at bounding box center [148, 74] width 74 height 21
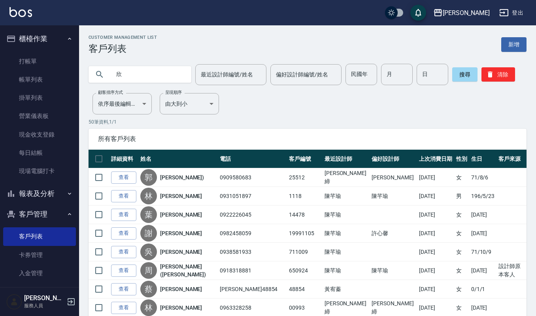
click at [153, 81] on input "欣" at bounding box center [148, 74] width 74 height 21
type input "[PERSON_NAME]"
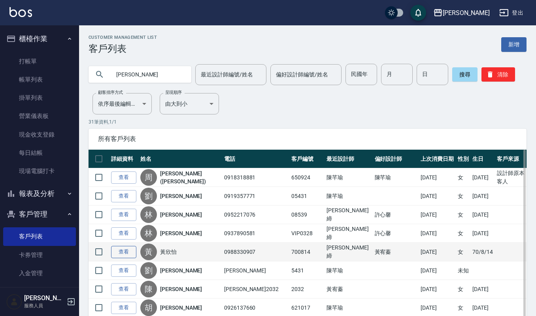
click at [121, 250] on link "查看" at bounding box center [123, 252] width 25 height 12
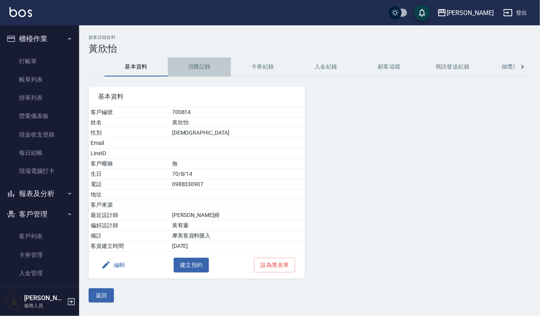
click at [203, 70] on button "消費記錄" at bounding box center [199, 66] width 63 height 19
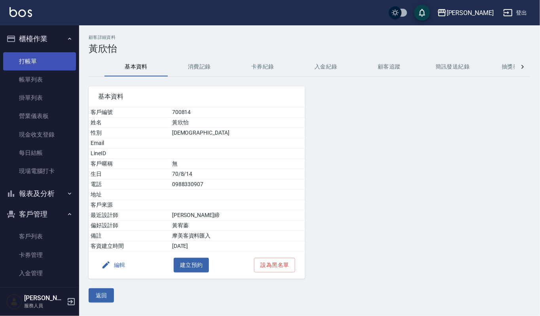
click at [24, 62] on link "打帳單" at bounding box center [39, 61] width 73 height 18
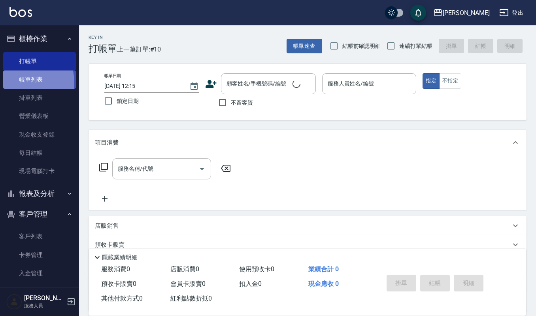
click at [21, 82] on link "帳單列表" at bounding box center [39, 79] width 73 height 18
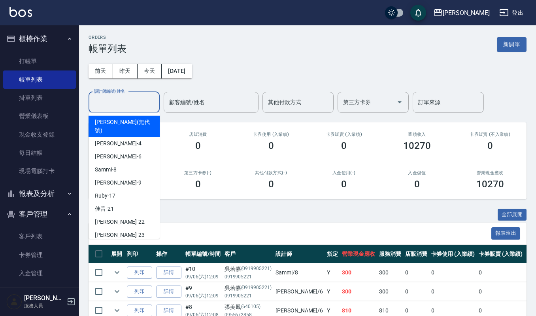
click at [110, 97] on input "設計師編號/姓名" at bounding box center [124, 102] width 64 height 14
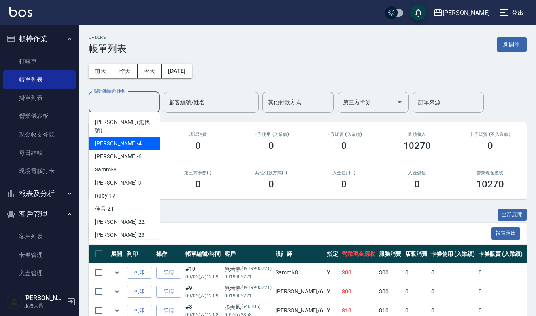
click at [100, 137] on div "[PERSON_NAME] -4" at bounding box center [124, 143] width 71 height 13
type input "[PERSON_NAME]-4"
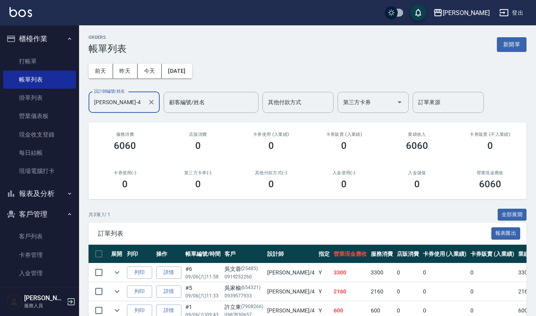
scroll to position [43, 0]
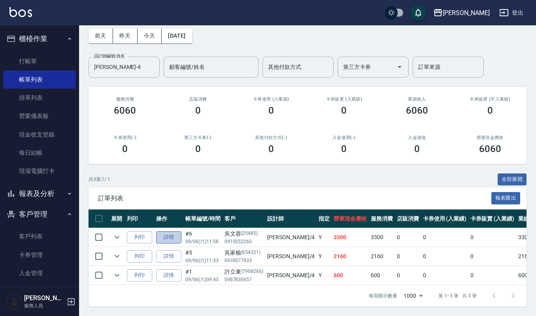
click at [170, 231] on link "詳情" at bounding box center [168, 237] width 25 height 12
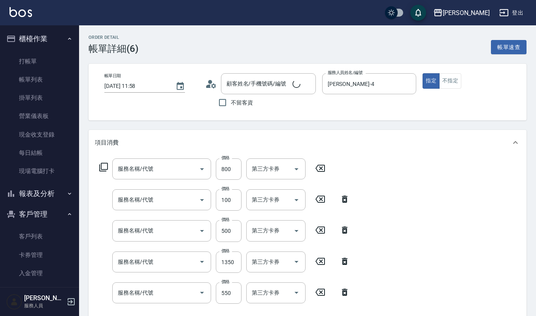
type input "[DATE] 11:58"
type input "[PERSON_NAME]-4"
type input "[PERSON_NAME]/0919252260/25485"
type input "CMC加購護(701)"
type input "修瀏海(303)"
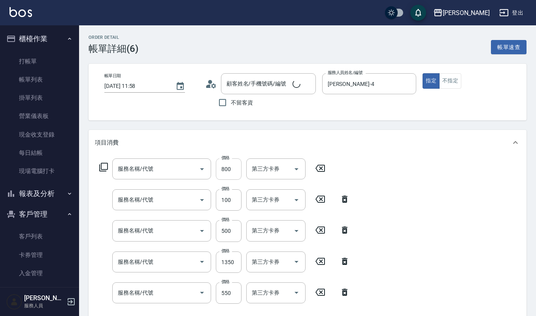
type input "(雲提)燙染前頭皮防護(518)"
type input "補染(407)"
type input "純香洗髮(107)"
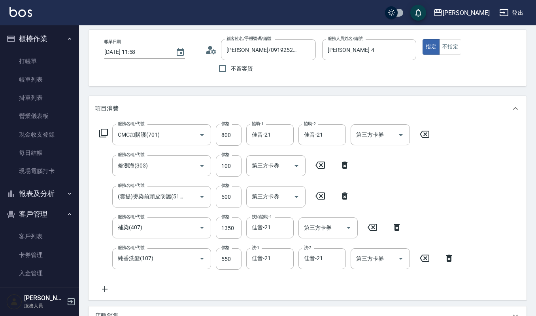
scroll to position [53, 0]
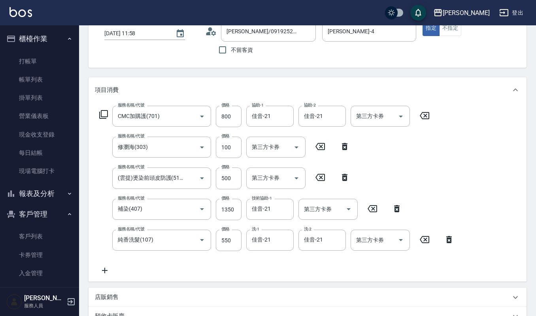
click at [103, 270] on icon at bounding box center [105, 269] width 20 height 9
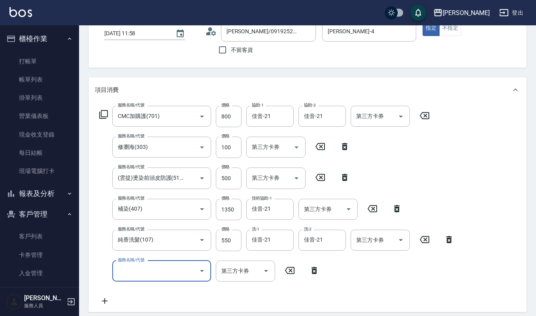
click at [124, 270] on input "服務名稱/代號" at bounding box center [156, 271] width 80 height 14
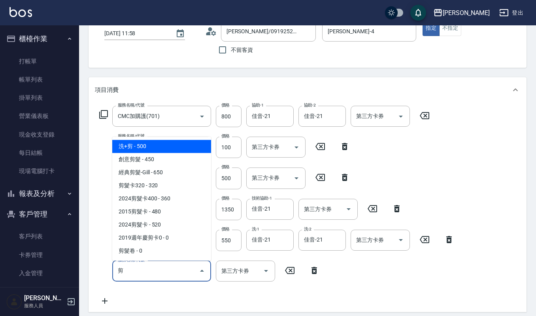
click at [195, 173] on span "經典剪髮-Gill - 650" at bounding box center [161, 172] width 99 height 13
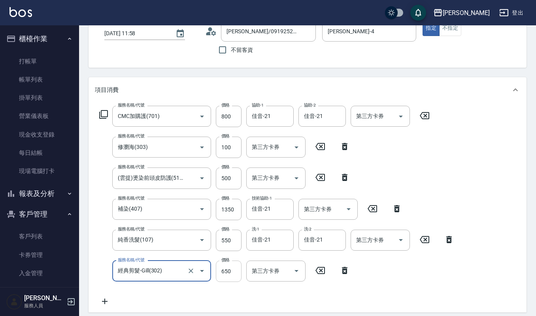
type input "經典剪髮-Gill(302)"
click at [235, 272] on input "650" at bounding box center [229, 270] width 26 height 21
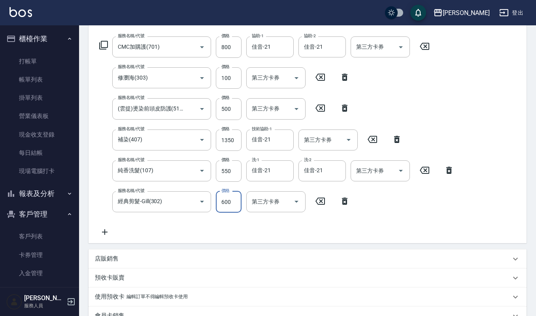
scroll to position [211, 0]
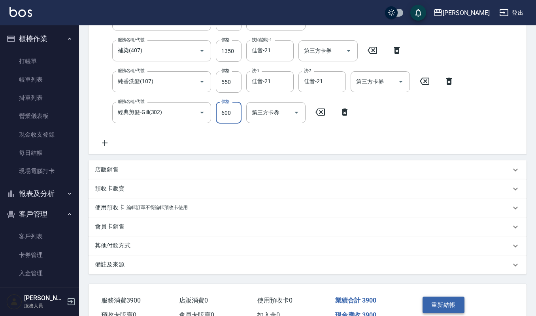
type input "600"
click at [445, 306] on button "重新結帳" at bounding box center [444, 304] width 42 height 17
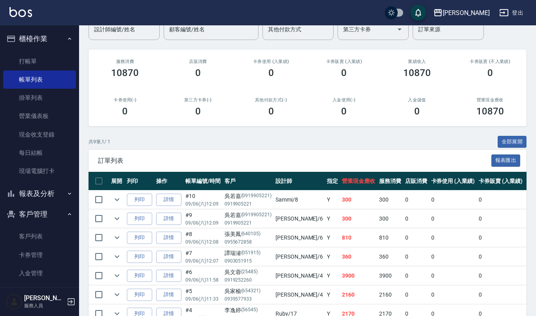
scroll to position [105, 0]
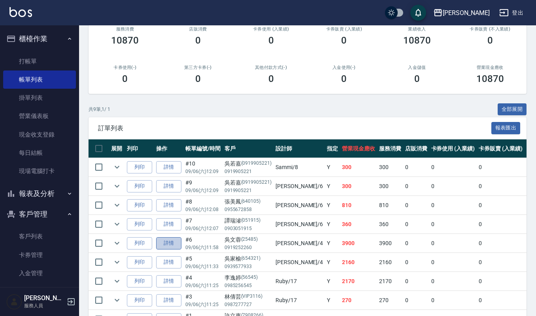
click at [170, 245] on link "詳情" at bounding box center [168, 243] width 25 height 12
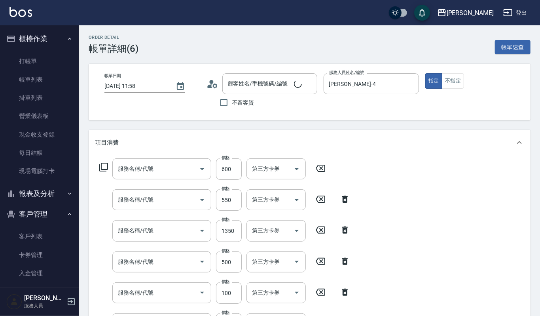
type input "[DATE] 11:58"
type input "[PERSON_NAME]-4"
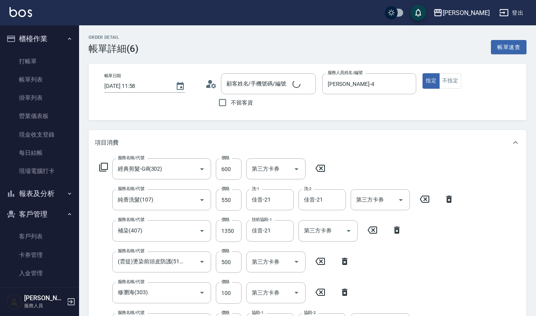
type input "經典剪髮-Gill(302)"
type input "純香洗髮(107)"
type input "補染(407)"
type input "(雲提)燙染前頭皮防護(518)"
type input "修瀏海(303)"
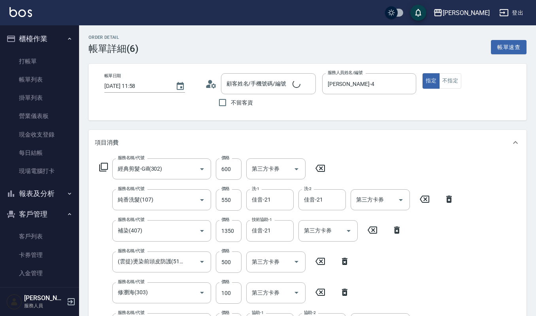
type input "CMC加購護(701)"
type input "[PERSON_NAME]/0919252260/25485"
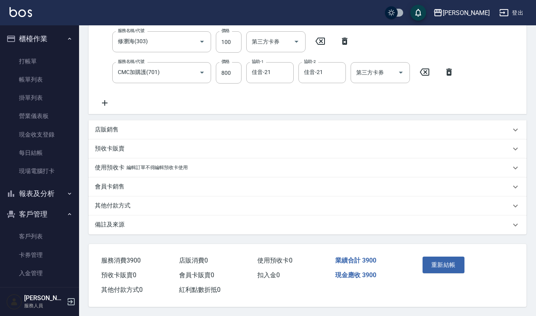
scroll to position [252, 0]
drag, startPoint x: 451, startPoint y: 263, endPoint x: 440, endPoint y: 269, distance: 12.6
click at [451, 263] on button "重新結帳" at bounding box center [444, 264] width 42 height 17
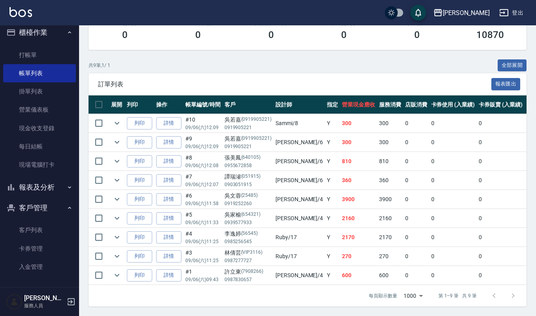
scroll to position [8, 0]
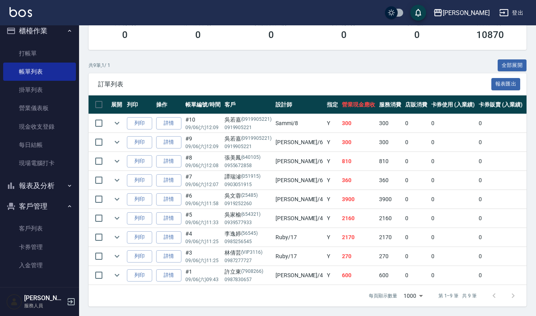
click at [42, 187] on button "報表及分析" at bounding box center [39, 185] width 73 height 21
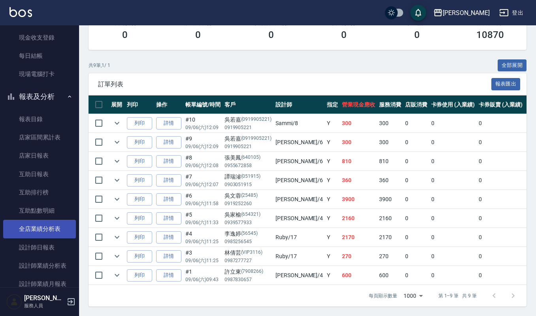
scroll to position [113, 0]
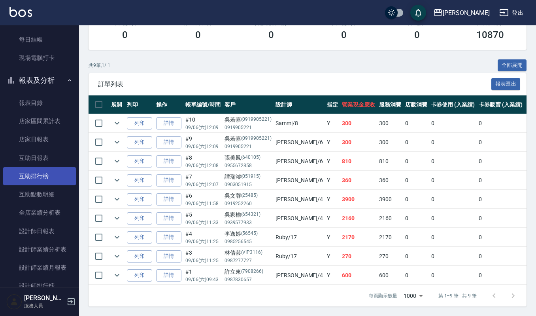
click at [51, 180] on link "互助排行榜" at bounding box center [39, 176] width 73 height 18
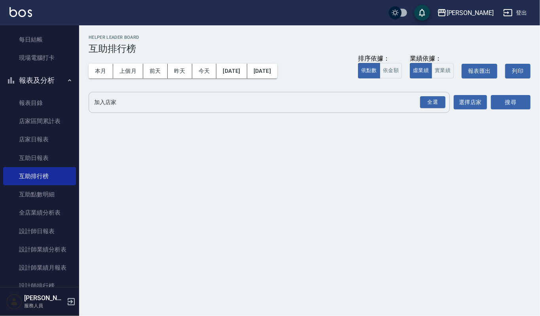
click at [109, 98] on input "加入店家" at bounding box center [263, 102] width 342 height 14
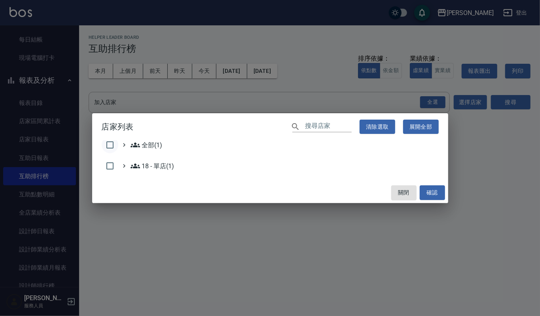
click at [108, 143] on input "checkbox" at bounding box center [110, 144] width 17 height 17
checkbox input "true"
click at [434, 187] on button "確認" at bounding box center [432, 192] width 25 height 15
checkbox input "false"
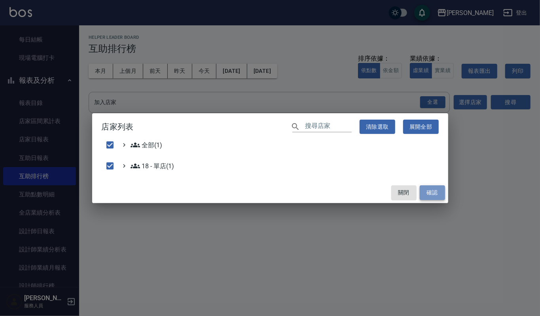
checkbox input "false"
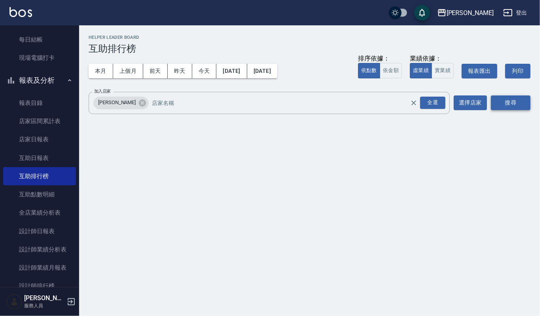
click at [500, 99] on button "搜尋" at bounding box center [511, 102] width 40 height 15
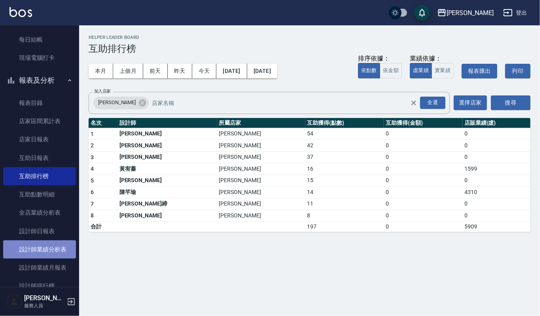
click at [46, 246] on link "設計師業績分析表" at bounding box center [39, 249] width 73 height 18
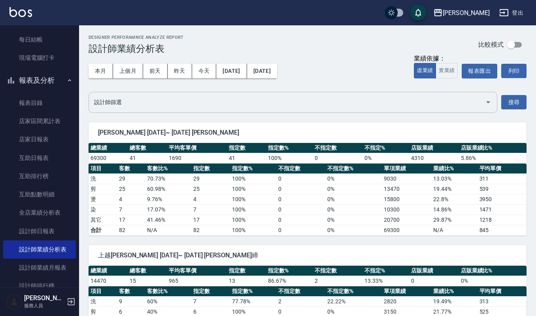
click at [146, 106] on input "設計師篩選" at bounding box center [287, 102] width 390 height 14
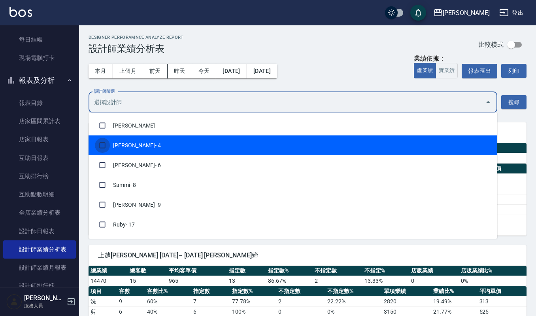
click at [100, 146] on input "checkbox" at bounding box center [102, 145] width 15 height 15
checkbox input "true"
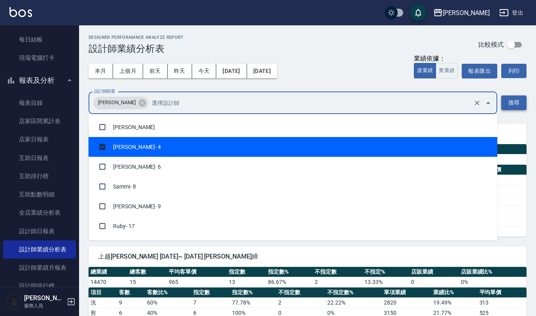
click at [514, 103] on button "搜尋" at bounding box center [513, 102] width 25 height 15
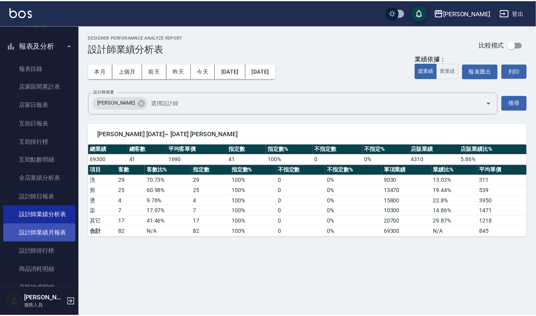
scroll to position [166, 0]
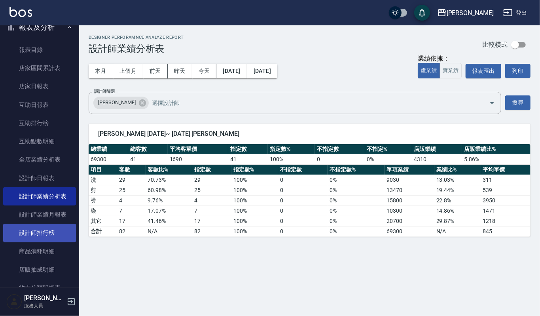
click at [51, 235] on link "設計師排行榜" at bounding box center [39, 232] width 73 height 18
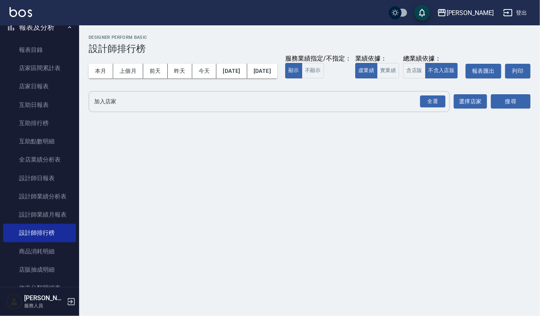
click at [133, 108] on input "加入店家" at bounding box center [263, 102] width 342 height 14
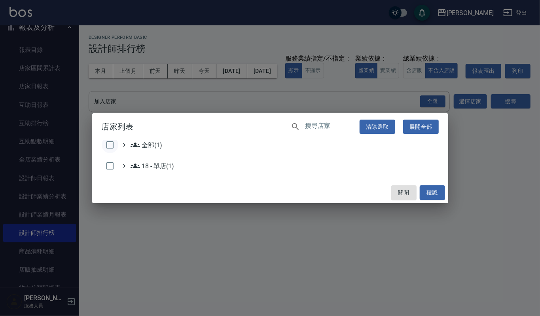
click at [108, 143] on input "checkbox" at bounding box center [110, 144] width 17 height 17
checkbox input "true"
click at [441, 197] on button "確認" at bounding box center [432, 192] width 25 height 15
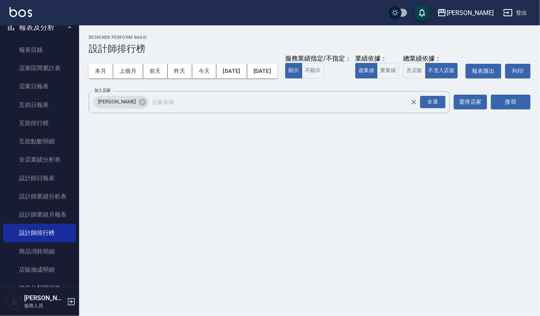
checkbox input "false"
click at [516, 109] on button "搜尋" at bounding box center [511, 102] width 40 height 15
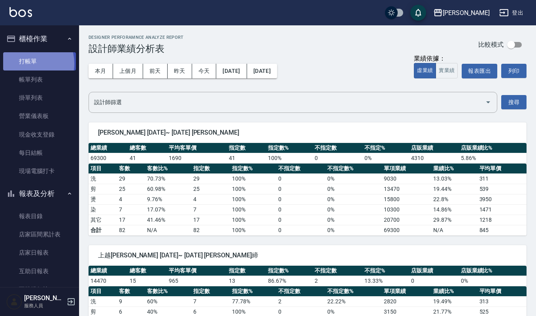
click at [25, 63] on link "打帳單" at bounding box center [39, 61] width 73 height 18
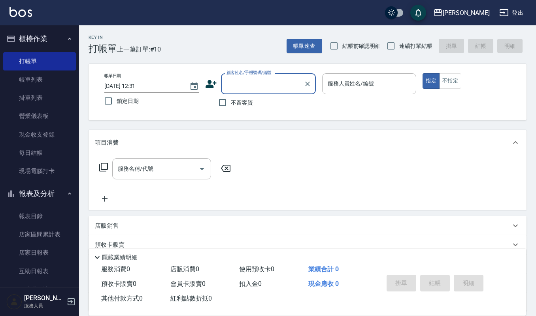
click at [237, 87] on input "顧客姓名/手機號碼/編號" at bounding box center [263, 84] width 76 height 14
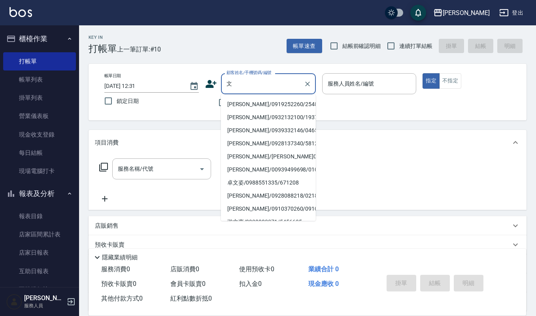
type input "彣"
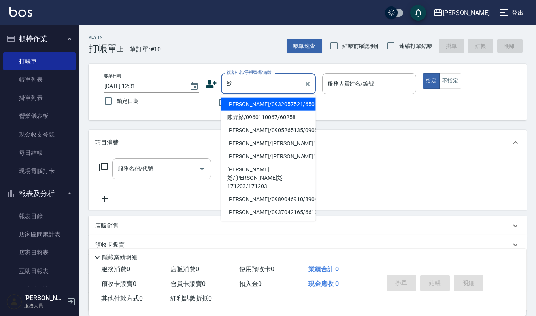
click at [248, 85] on input "彣" at bounding box center [263, 84] width 76 height 14
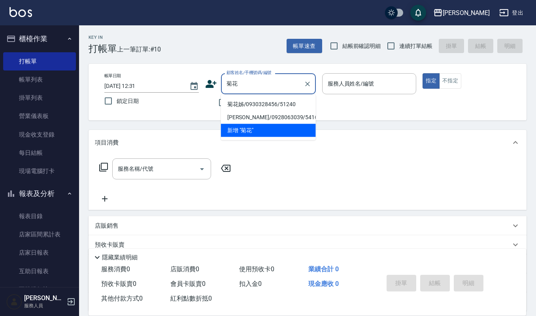
type input "菊花姊/0930328456/51240"
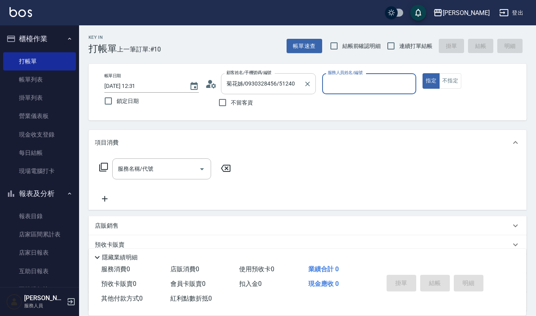
type input "Ruby-17"
click at [423, 73] on button "指定" at bounding box center [431, 80] width 17 height 15
type button "true"
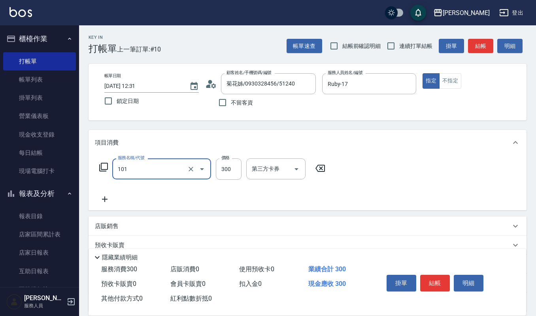
type input "一般洗髮(101)"
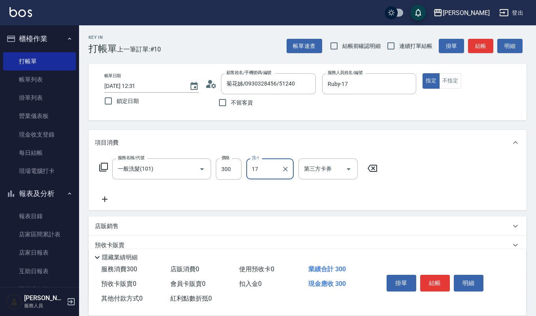
type input "Ruby-17"
click at [469, 284] on button "明細" at bounding box center [469, 282] width 30 height 17
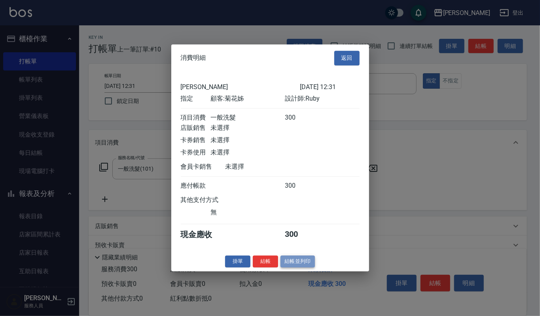
click at [310, 262] on button "結帳並列印" at bounding box center [297, 261] width 34 height 12
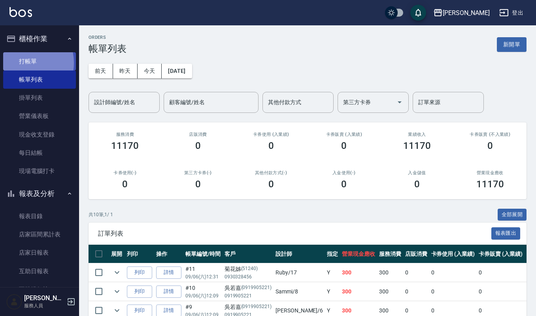
click at [23, 62] on link "打帳單" at bounding box center [39, 61] width 73 height 18
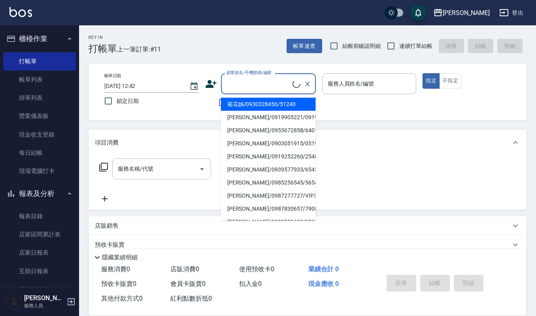
click at [289, 84] on input "顧客姓名/手機號碼/編號" at bounding box center [259, 84] width 68 height 14
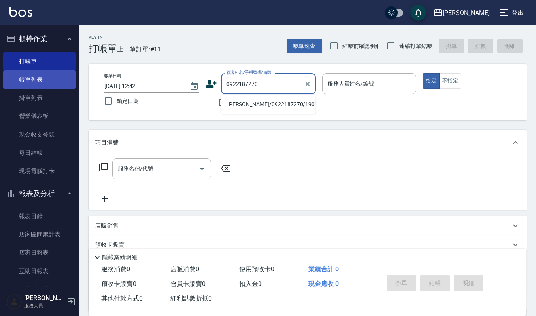
type input "0922187270"
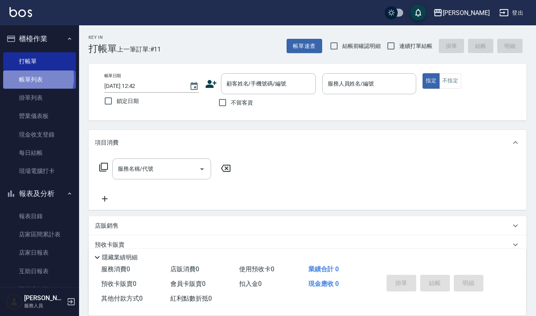
click at [32, 78] on link "帳單列表" at bounding box center [39, 79] width 73 height 18
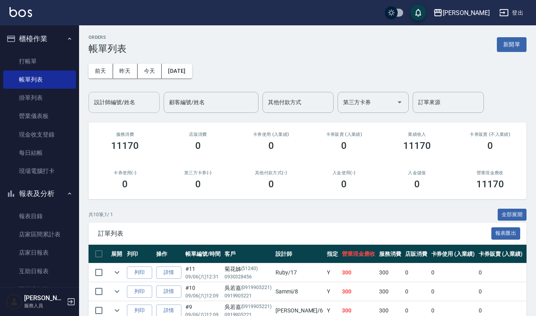
click at [112, 100] on input "設計師編號/姓名" at bounding box center [124, 102] width 64 height 14
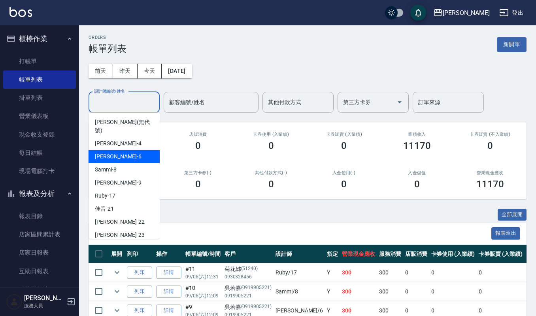
click at [107, 150] on div "Joalin -6" at bounding box center [124, 156] width 71 height 13
type input "Joalin-6"
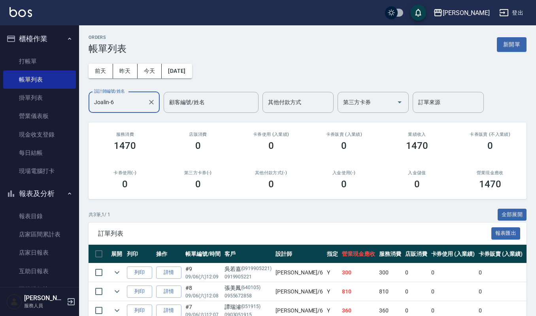
click at [119, 102] on input "Joalin-6" at bounding box center [118, 102] width 52 height 14
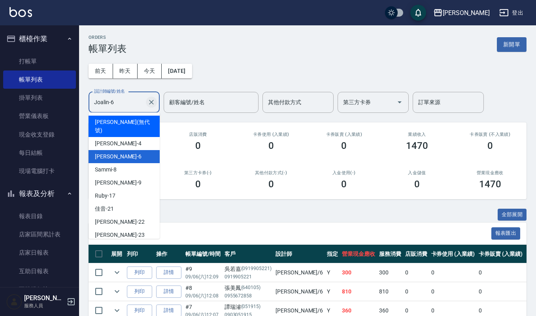
click at [152, 105] on icon "Clear" at bounding box center [152, 102] width 8 height 8
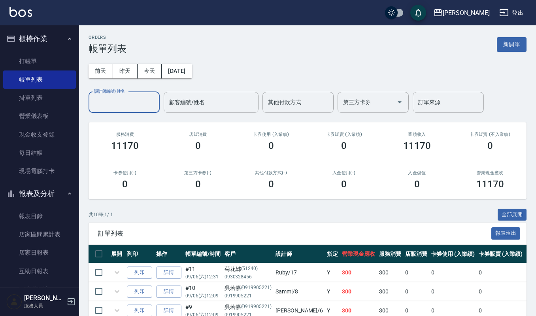
click at [133, 105] on input "設計師編號/姓名" at bounding box center [124, 102] width 64 height 14
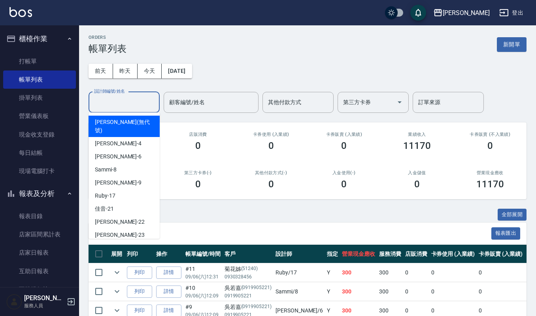
click at [133, 105] on input "設計師編號/姓名" at bounding box center [124, 102] width 64 height 14
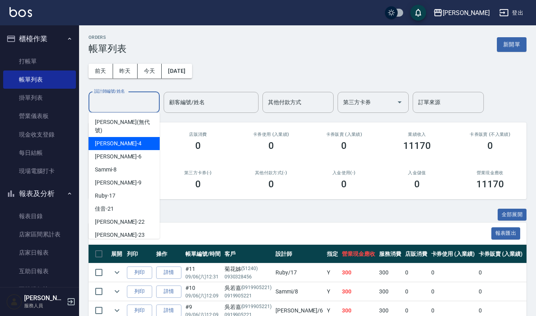
click at [119, 137] on div "[PERSON_NAME] -4" at bounding box center [124, 143] width 71 height 13
type input "[PERSON_NAME]-4"
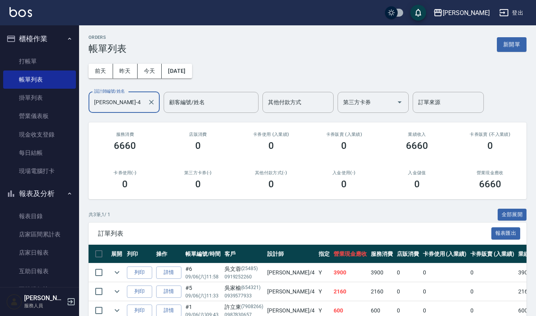
scroll to position [43, 0]
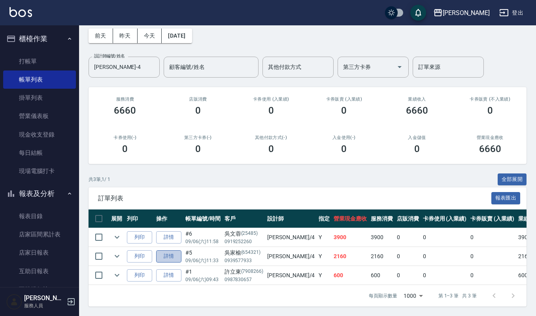
click at [164, 250] on link "詳情" at bounding box center [168, 256] width 25 height 12
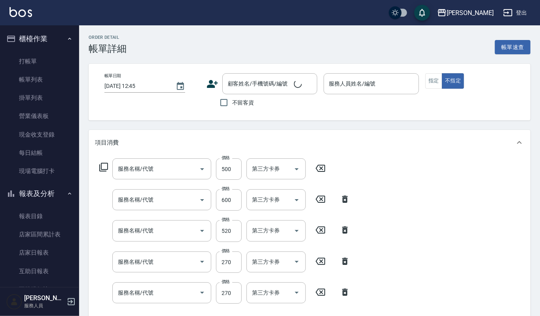
type input "[DATE] 11:33"
type input "[PERSON_NAME]-4"
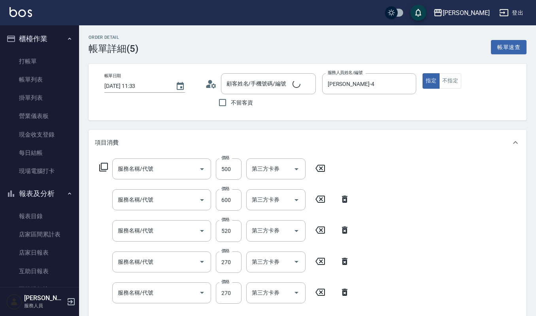
type input "[PERSON_NAME]/0939577933/654321"
type input "檜木單次500(522)"
type input "經典剪髮-Gill(302)"
type input "一般洗髮(101)"
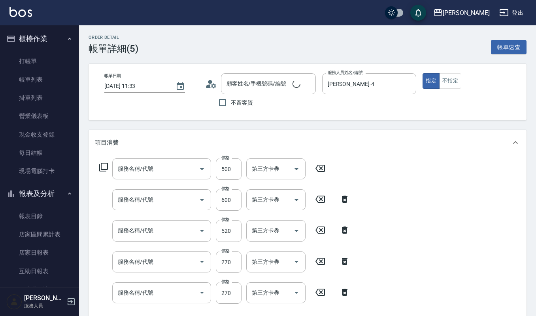
type input "一般洗髮(101)"
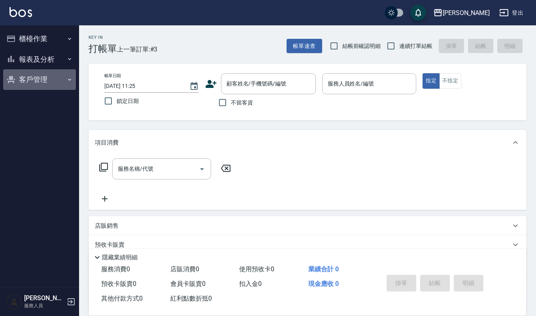
click at [47, 71] on button "客戶管理" at bounding box center [39, 79] width 73 height 21
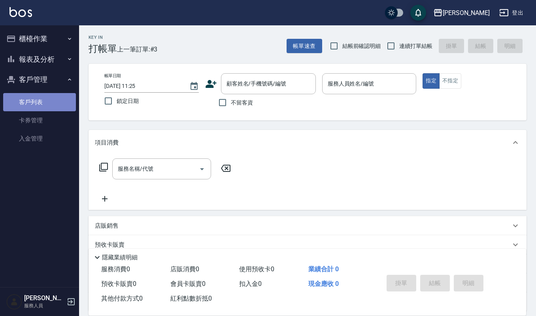
click at [38, 100] on link "客戶列表" at bounding box center [39, 102] width 73 height 18
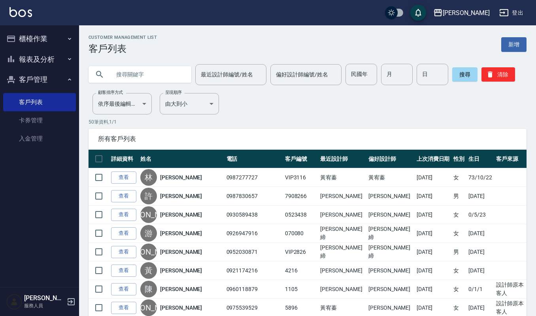
click at [128, 70] on input "text" at bounding box center [148, 74] width 74 height 21
type input "[PERSON_NAME]"
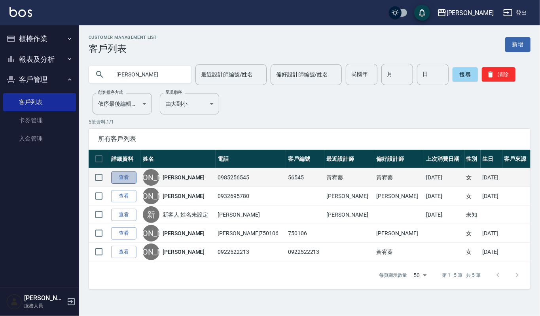
click at [122, 173] on link "查看" at bounding box center [123, 177] width 25 height 12
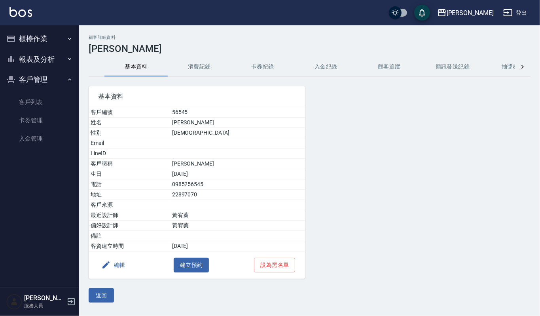
click at [231, 45] on h3 "李逸婷" at bounding box center [310, 48] width 442 height 11
click at [209, 63] on button "消費記錄" at bounding box center [199, 66] width 63 height 19
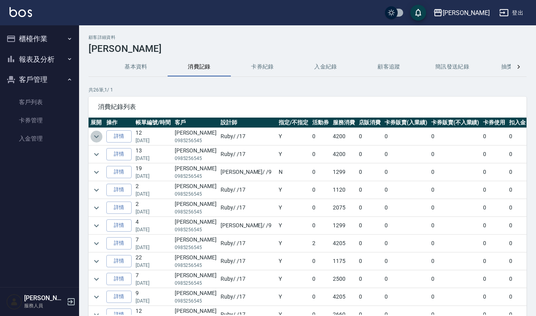
click at [100, 140] on icon "expand row" at bounding box center [96, 136] width 9 height 9
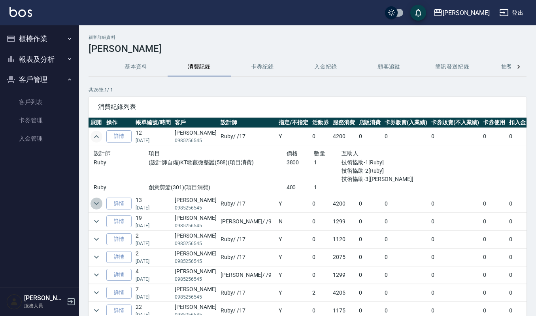
click at [95, 199] on icon "expand row" at bounding box center [96, 203] width 9 height 9
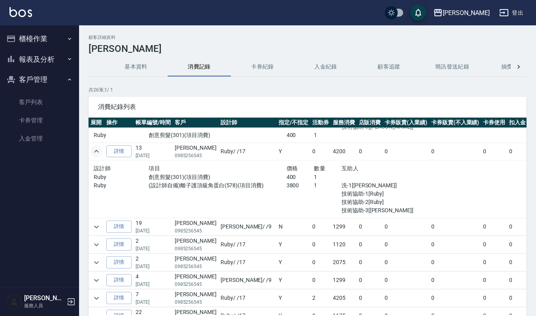
scroll to position [53, 0]
click at [98, 229] on icon "expand row" at bounding box center [96, 225] width 9 height 9
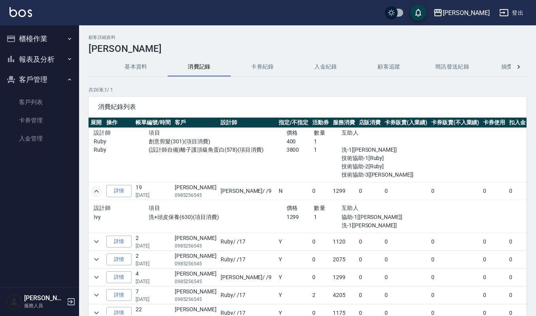
scroll to position [105, 0]
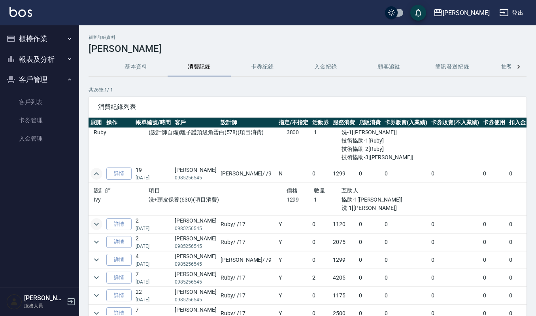
click at [98, 225] on icon "expand row" at bounding box center [96, 223] width 9 height 9
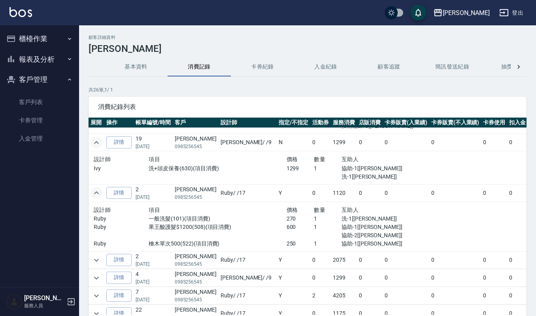
scroll to position [158, 0]
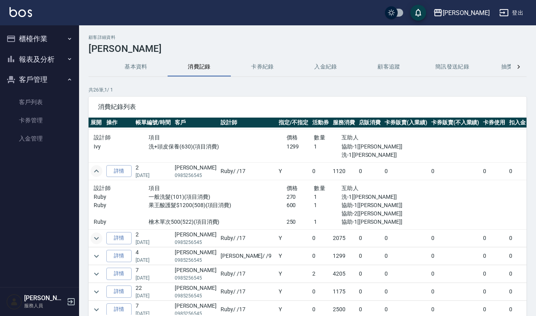
click at [96, 239] on icon "expand row" at bounding box center [96, 237] width 5 height 3
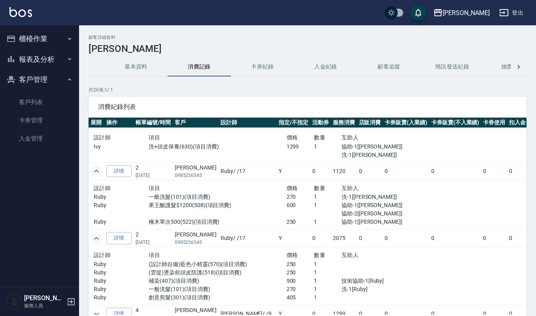
scroll to position [211, 0]
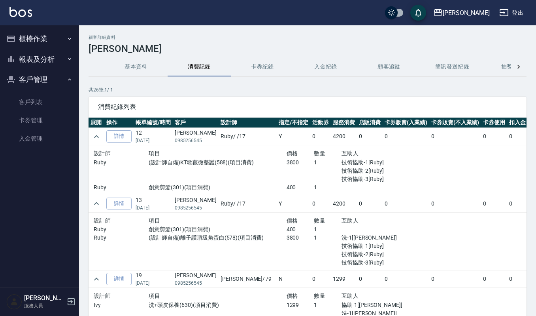
scroll to position [211, 0]
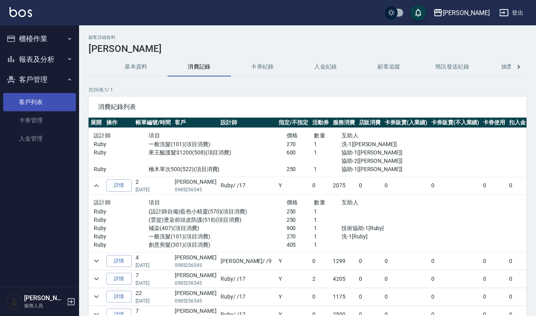
click at [13, 100] on link "客戶列表" at bounding box center [39, 102] width 73 height 18
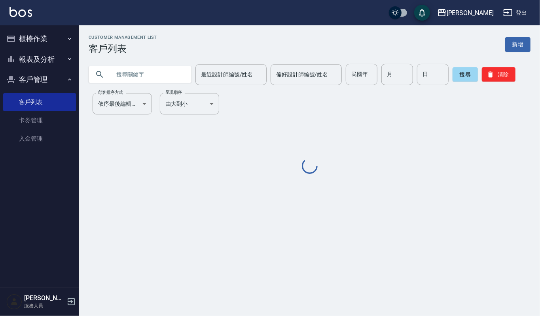
click at [119, 78] on input "text" at bounding box center [148, 74] width 74 height 21
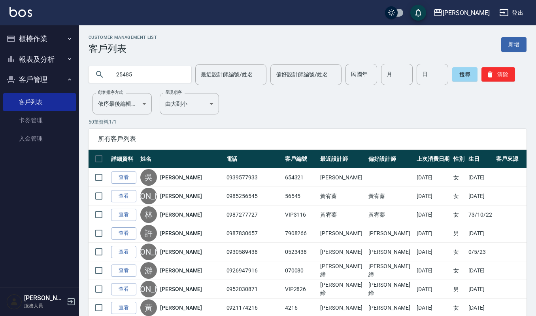
type input "25485"
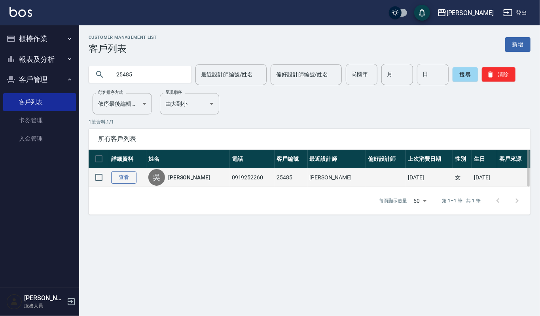
click at [121, 177] on link "查看" at bounding box center [123, 177] width 25 height 12
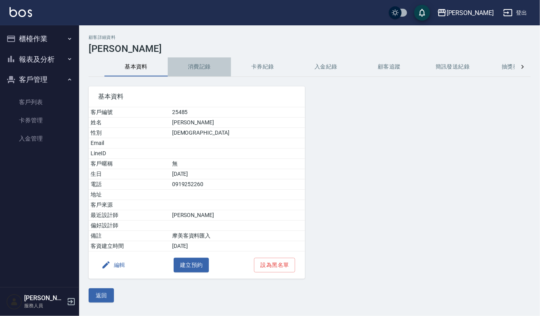
click at [193, 70] on button "消費記錄" at bounding box center [199, 66] width 63 height 19
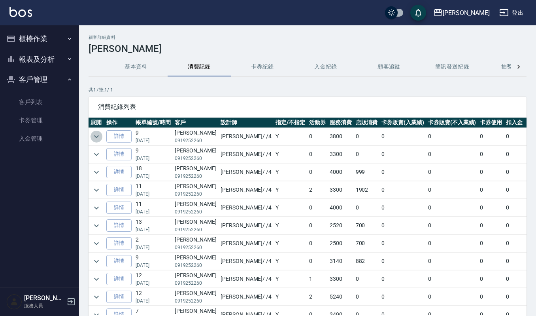
click at [98, 136] on icon "expand row" at bounding box center [96, 136] width 5 height 3
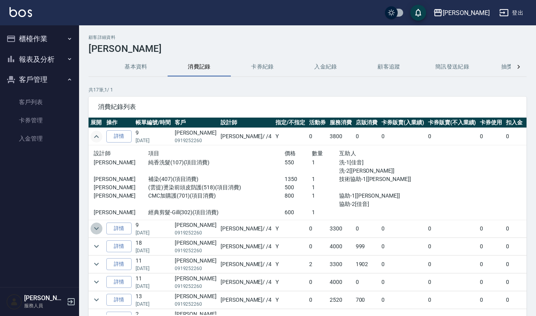
click at [95, 229] on icon "expand row" at bounding box center [96, 228] width 5 height 3
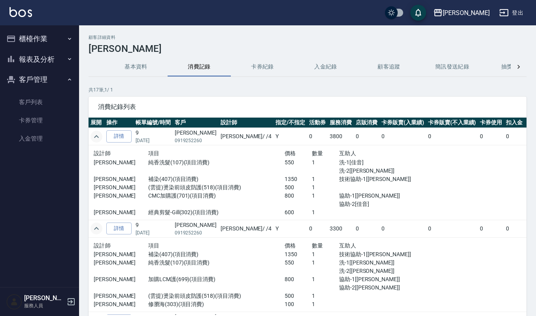
click at [95, 229] on icon "expand row" at bounding box center [96, 228] width 5 height 3
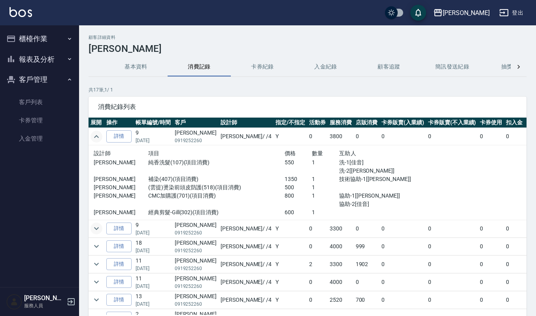
click at [93, 227] on icon "expand row" at bounding box center [96, 227] width 9 height 9
